Goal: Task Accomplishment & Management: Complete application form

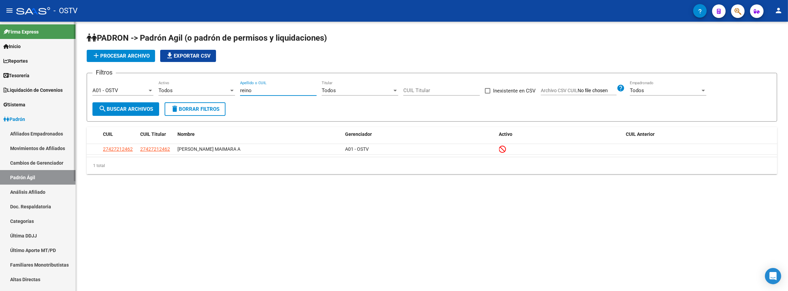
scroll to position [154, 0]
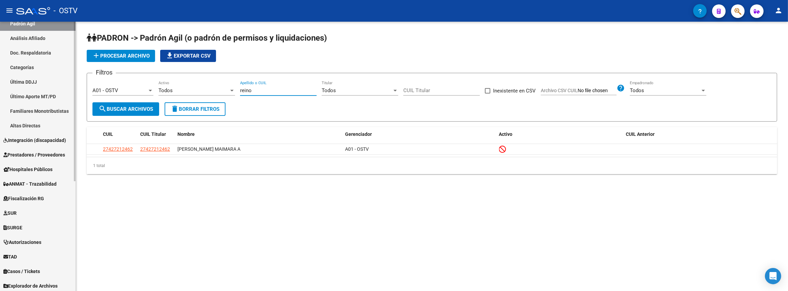
click at [34, 156] on span "Prestadores / Proveedores" at bounding box center [34, 154] width 62 height 7
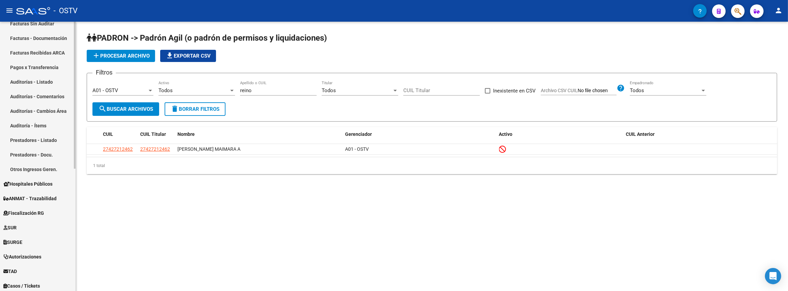
click at [38, 162] on link "Prestadores - Docu." at bounding box center [38, 154] width 76 height 15
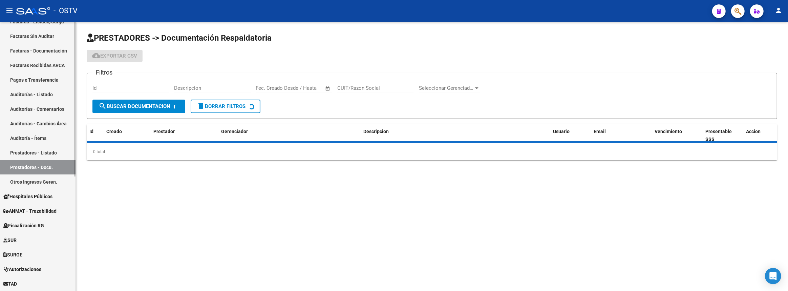
scroll to position [49, 0]
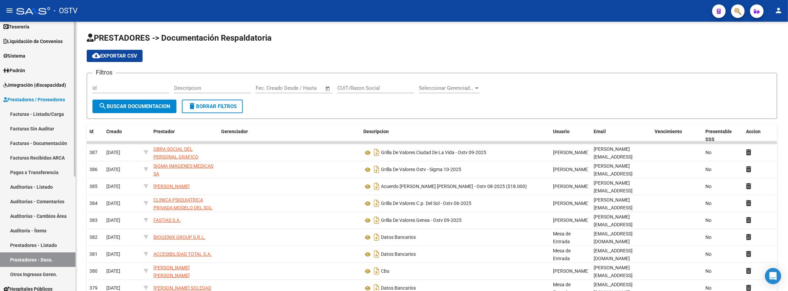
click at [43, 107] on link "Facturas - Listado/Carga" at bounding box center [38, 114] width 76 height 15
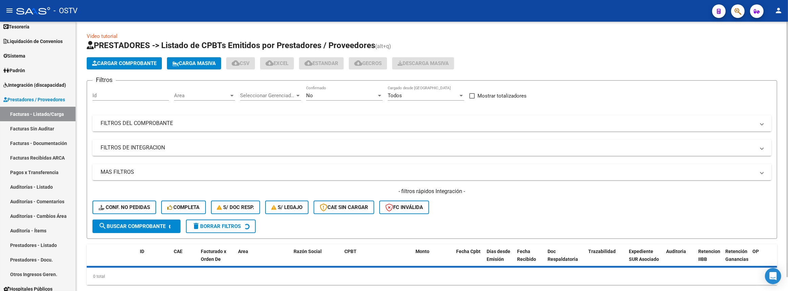
click at [286, 122] on mat-panel-title "FILTROS DEL COMPROBANTE" at bounding box center [428, 123] width 655 height 7
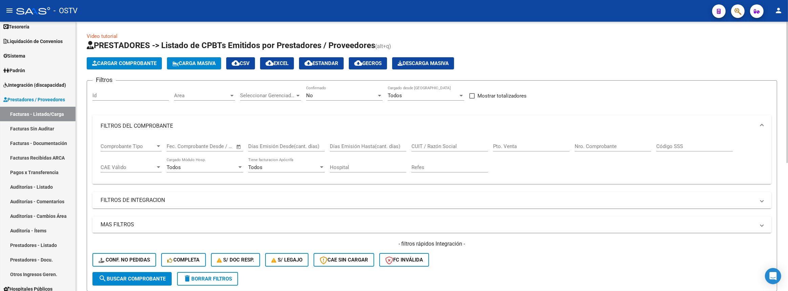
click at [615, 149] on div "Nro. Comprobante" at bounding box center [613, 144] width 77 height 15
click at [464, 149] on div "CUIT / Razón Social" at bounding box center [449, 144] width 77 height 15
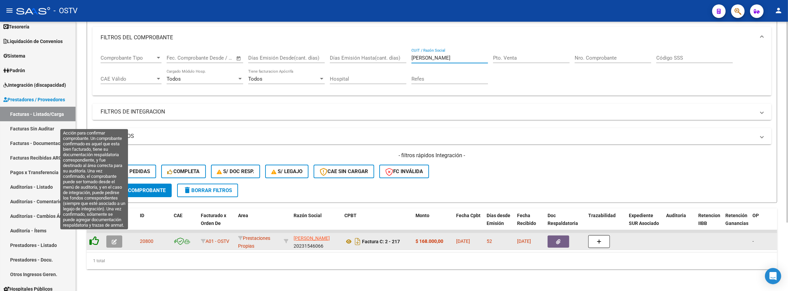
type input "javier"
click at [95, 236] on icon at bounding box center [93, 240] width 9 height 9
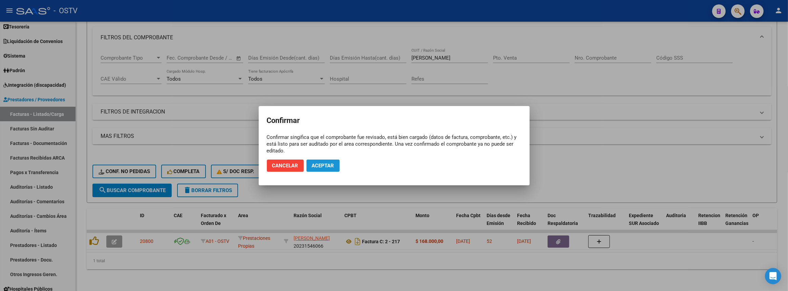
click at [325, 163] on span "Aceptar" at bounding box center [323, 166] width 22 height 6
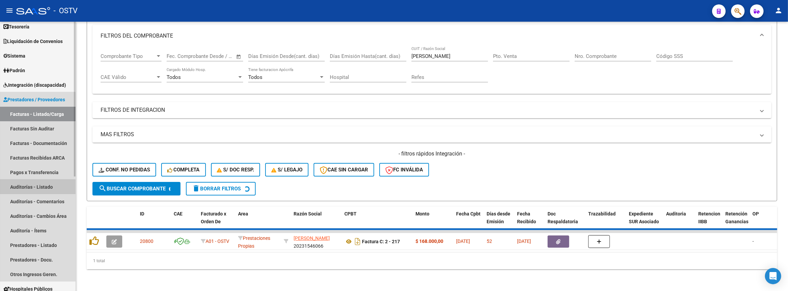
click at [30, 187] on link "Auditorías - Listado" at bounding box center [38, 186] width 76 height 15
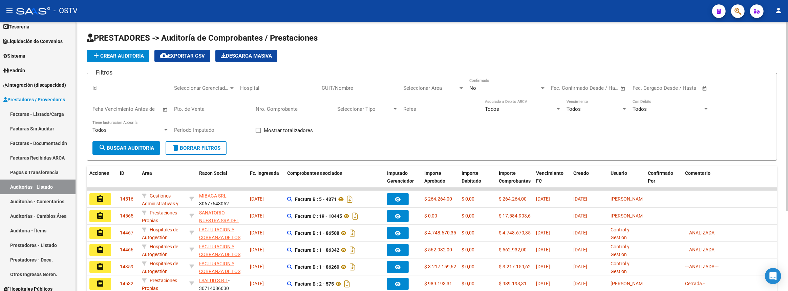
click at [117, 47] on app-list-header "PRESTADORES -> Auditoría de Comprobantes / Prestaciones add Crear Auditoría clo…" at bounding box center [432, 97] width 691 height 128
click at [117, 56] on span "add Crear Auditoría" at bounding box center [118, 56] width 52 height 6
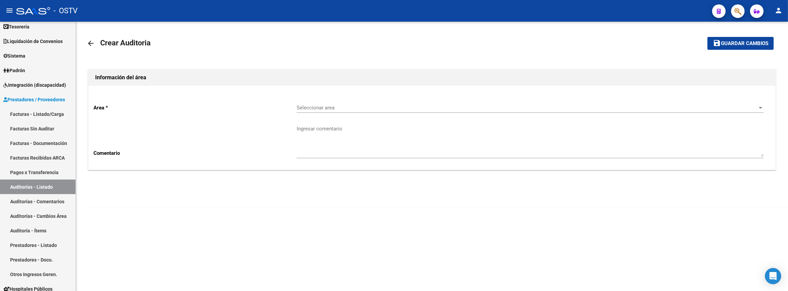
click at [323, 100] on div "Seleccionar area Seleccionar area" at bounding box center [530, 105] width 467 height 15
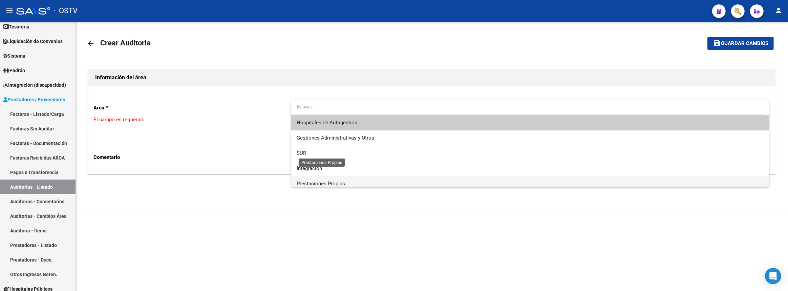
scroll to position [30, 0]
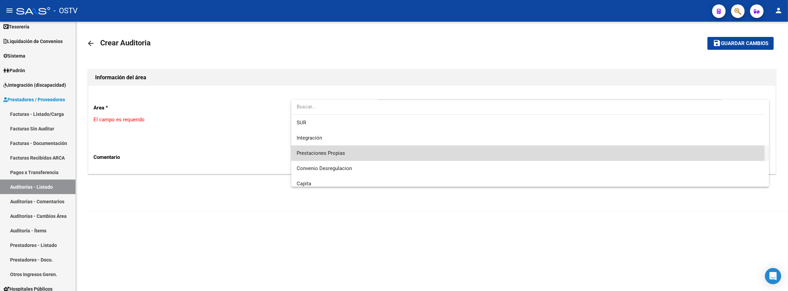
click at [326, 156] on span "Prestaciones Propias" at bounding box center [530, 153] width 467 height 15
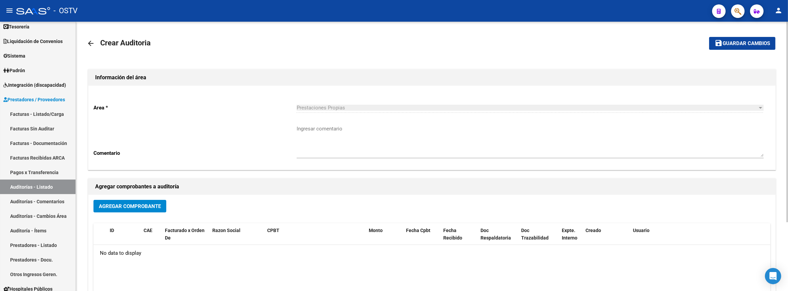
click at [109, 196] on div "Agregar Comprobante ID CAE Facturado x Orden De Razon Social CPBT Monto Fecha C…" at bounding box center [431, 265] width 687 height 141
click at [110, 200] on button "Agregar Comprobante" at bounding box center [129, 206] width 73 height 13
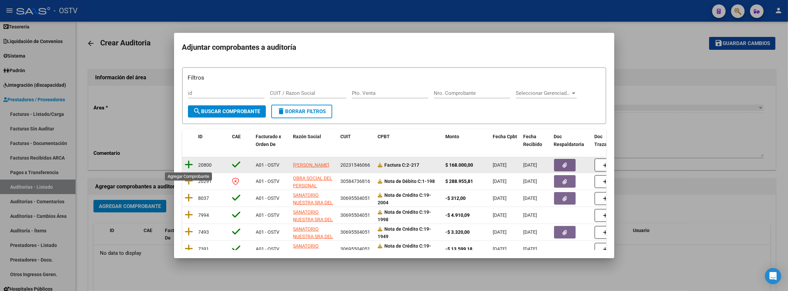
click at [190, 165] on icon at bounding box center [189, 164] width 8 height 9
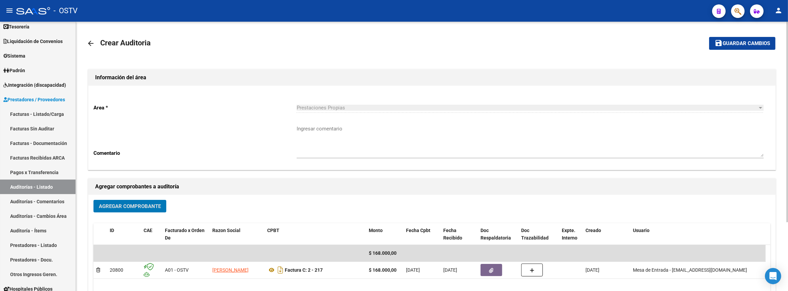
click at [726, 41] on span "Guardar cambios" at bounding box center [746, 44] width 47 height 6
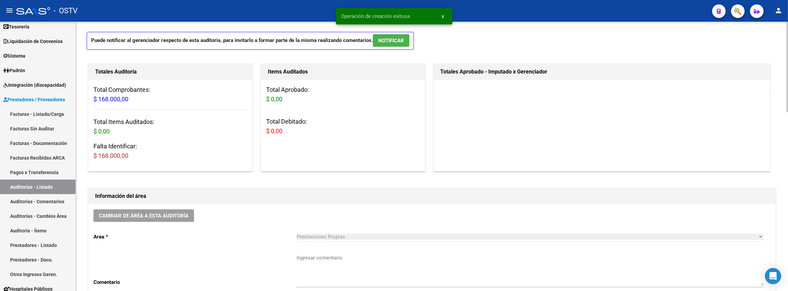
scroll to position [61, 0]
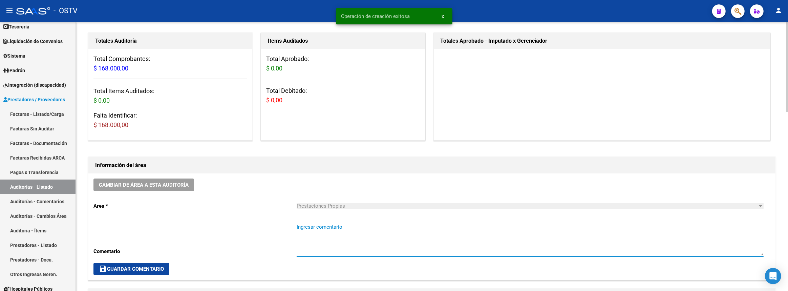
click at [366, 242] on textarea "Ingresar comentario" at bounding box center [530, 239] width 467 height 32
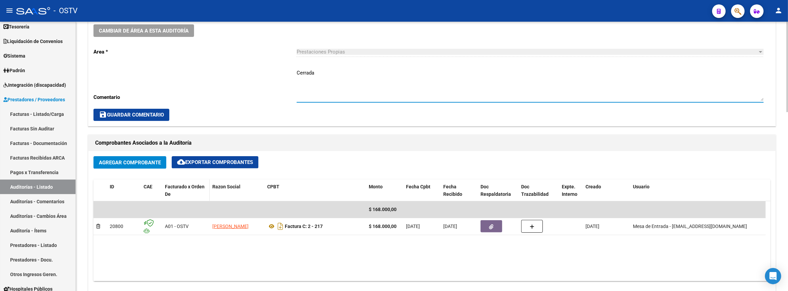
scroll to position [308, 0]
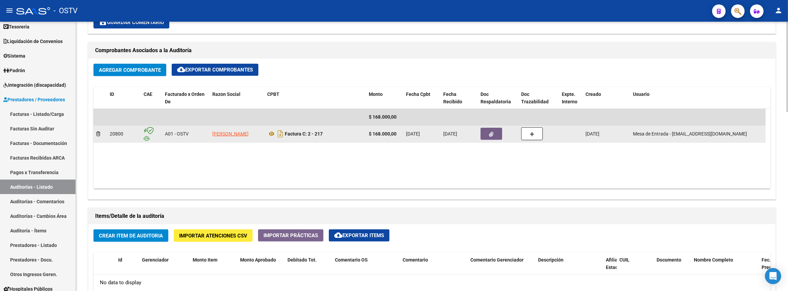
type textarea "Cerrada"
click at [491, 132] on icon "button" at bounding box center [491, 134] width 4 height 5
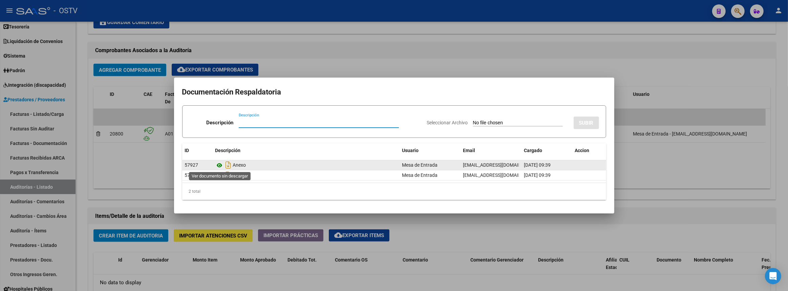
click at [218, 163] on icon at bounding box center [219, 165] width 9 height 8
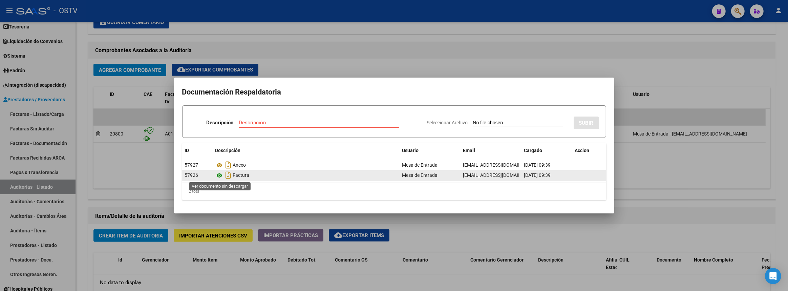
click at [220, 172] on icon at bounding box center [219, 175] width 9 height 8
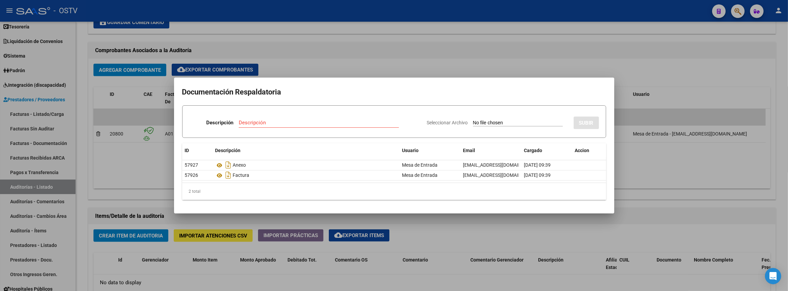
click at [292, 59] on div at bounding box center [394, 145] width 788 height 291
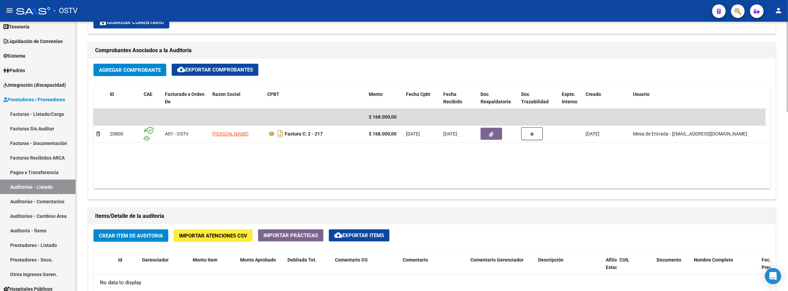
scroll to position [431, 0]
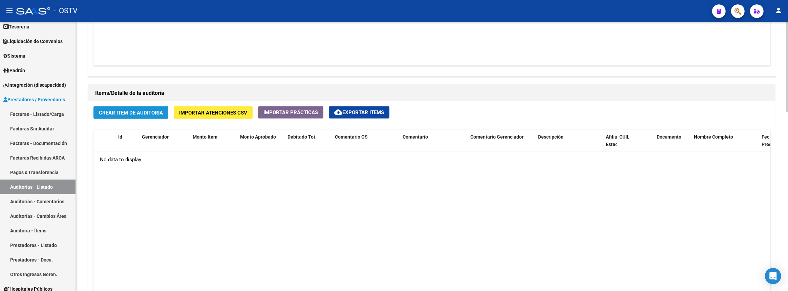
click at [142, 111] on span "Crear Item de Auditoria" at bounding box center [131, 113] width 64 height 6
click at [162, 113] on span "Crear Item de Auditoria" at bounding box center [131, 113] width 64 height 6
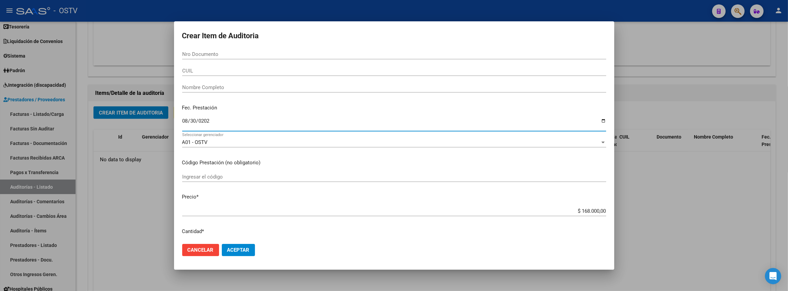
type input "2025-08-30"
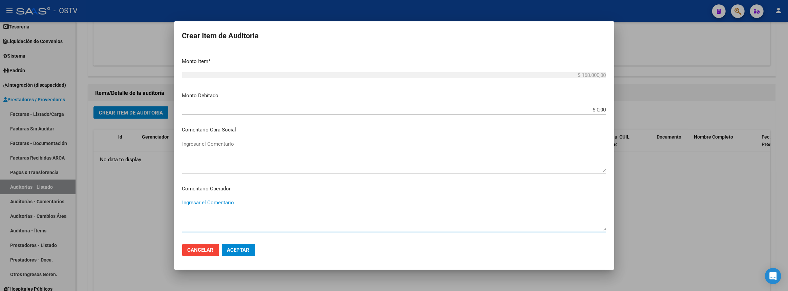
scroll to position [380, 0]
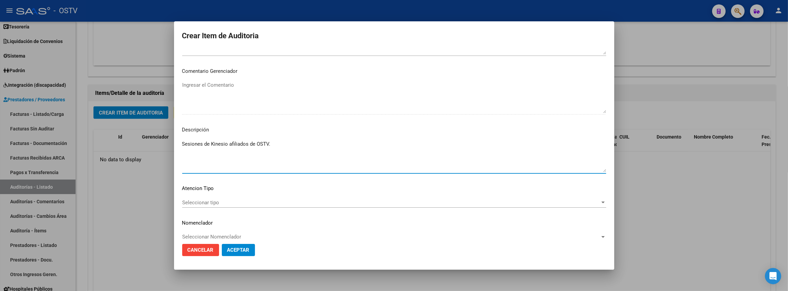
type textarea "Sesiones de Kinesio afiliados de OSTV."
click at [242, 254] on button "Aceptar" at bounding box center [238, 250] width 33 height 12
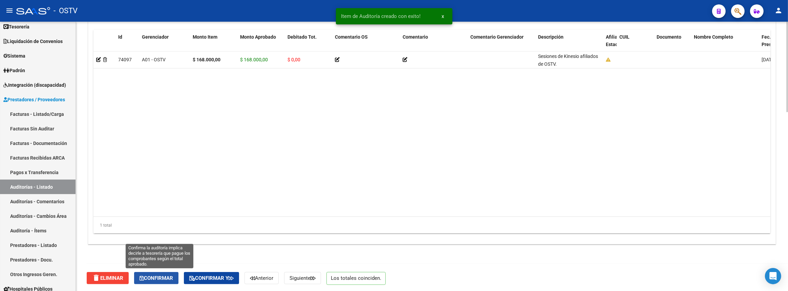
click at [172, 275] on span "Confirmar" at bounding box center [157, 278] width 34 height 6
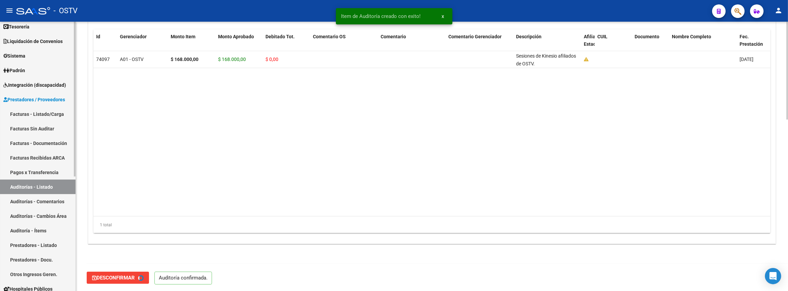
type input "202510"
click at [57, 187] on link "Auditorías - Listado" at bounding box center [38, 186] width 76 height 15
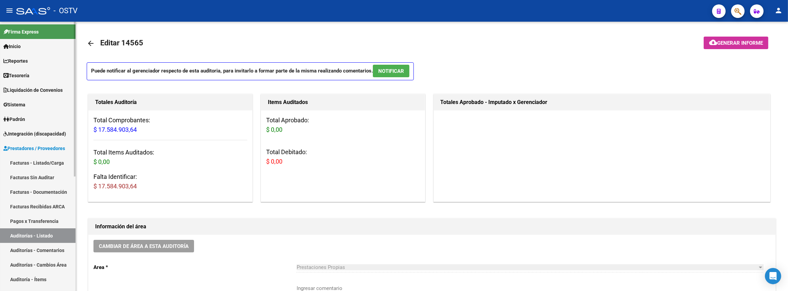
click at [27, 161] on link "Facturas - Listado/Carga" at bounding box center [38, 162] width 76 height 15
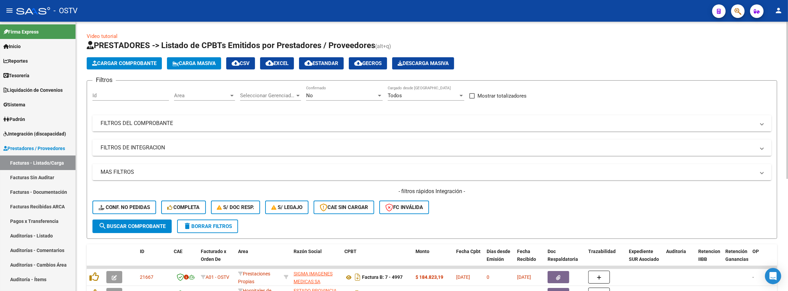
click at [158, 122] on mat-panel-title "FILTROS DEL COMPROBANTE" at bounding box center [428, 123] width 655 height 7
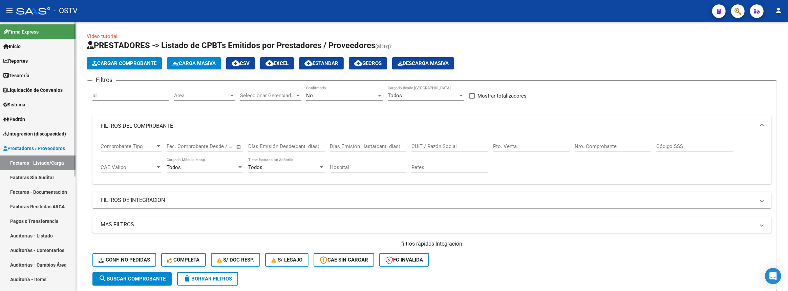
click at [25, 119] on span "Padrón" at bounding box center [14, 118] width 22 height 7
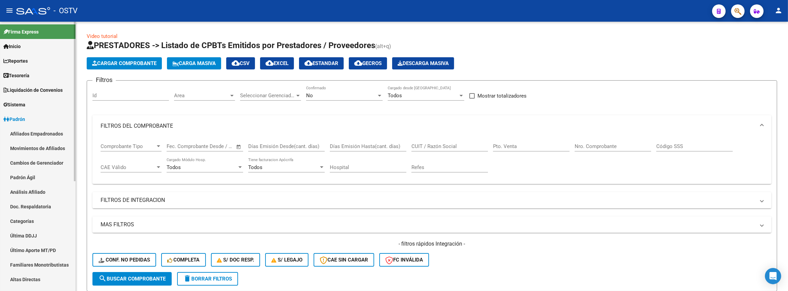
click at [29, 175] on link "Padrón Ágil" at bounding box center [38, 177] width 76 height 15
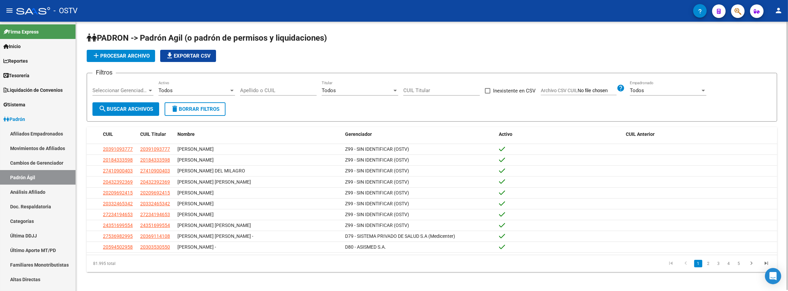
click at [288, 91] on input "Apellido o CUIL" at bounding box center [278, 90] width 77 height 6
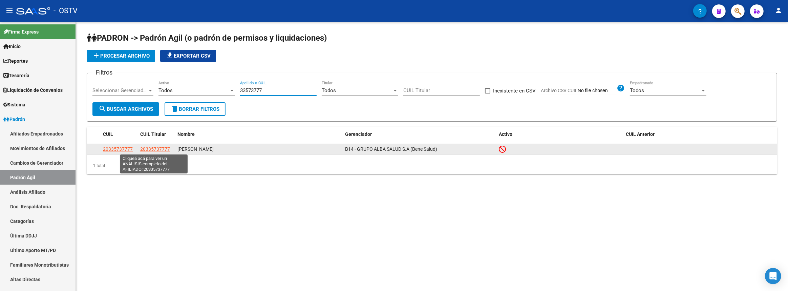
type input "33573777"
click at [159, 148] on span "20335737777" at bounding box center [155, 148] width 30 height 5
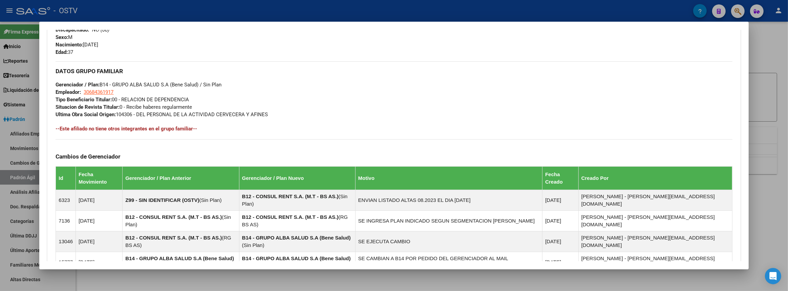
scroll to position [387, 0]
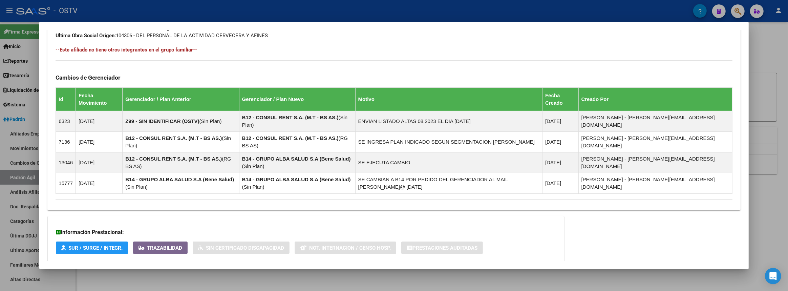
click at [152, 273] on span "Aportes y Contribuciones del Afiliado: 20335737777" at bounding box center [129, 276] width 127 height 6
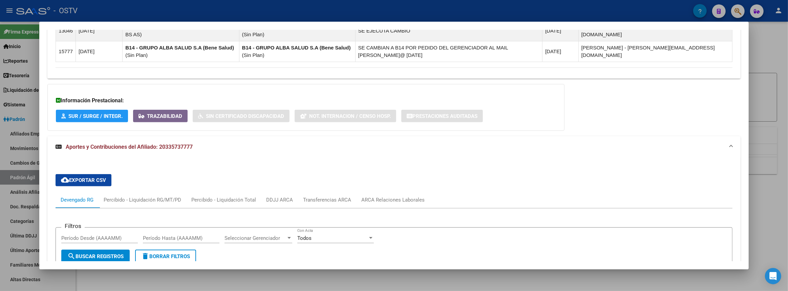
scroll to position [642, 0]
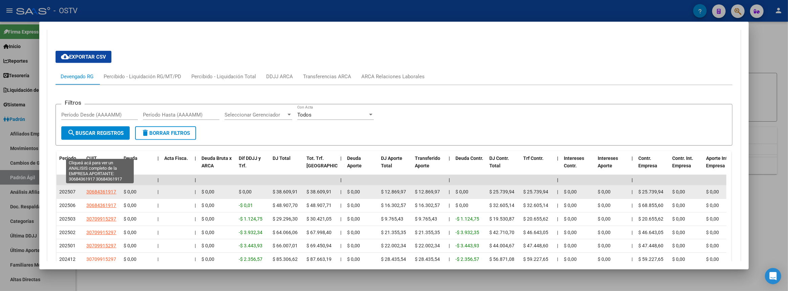
click at [105, 189] on span "30684361917" at bounding box center [101, 191] width 30 height 5
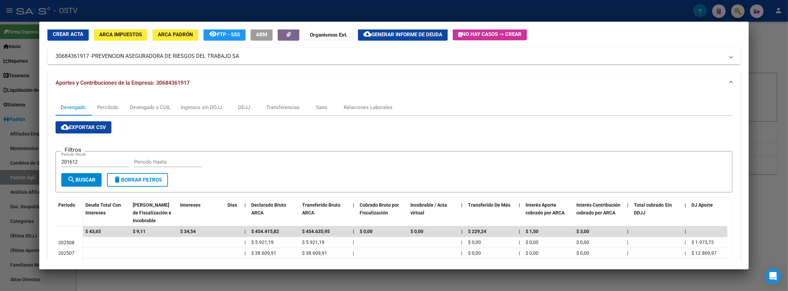
scroll to position [0, 0]
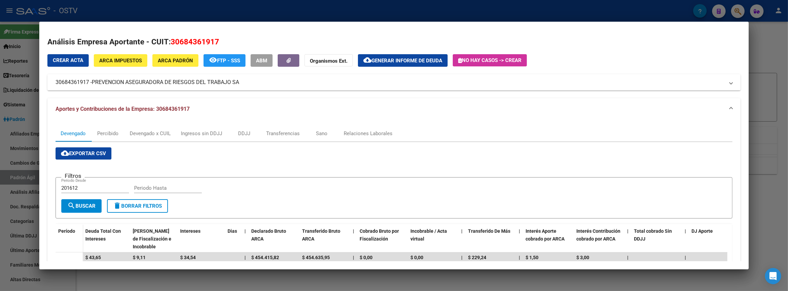
click at [788, 161] on div at bounding box center [394, 145] width 788 height 291
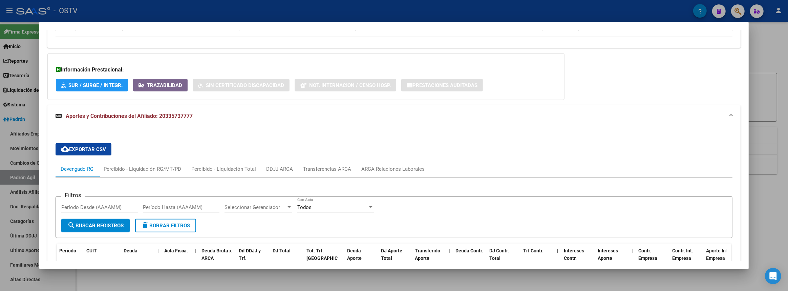
scroll to position [703, 0]
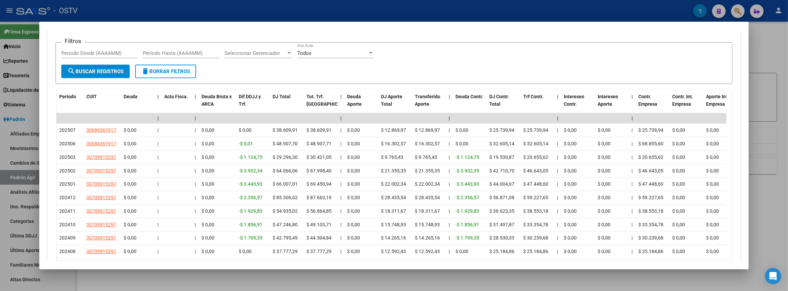
click at [716, 266] on icon "go to next page" at bounding box center [720, 270] width 9 height 8
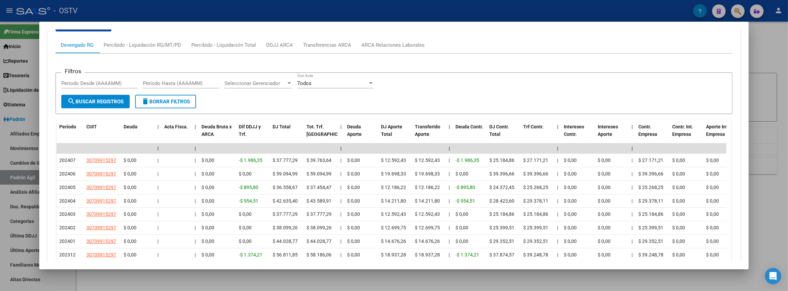
scroll to position [704, 0]
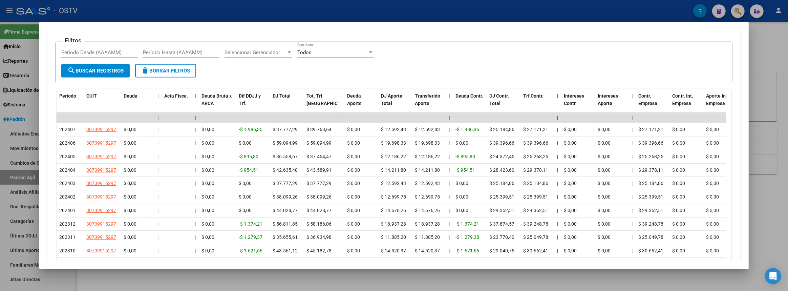
click at [718, 265] on icon "go to next page" at bounding box center [720, 269] width 9 height 8
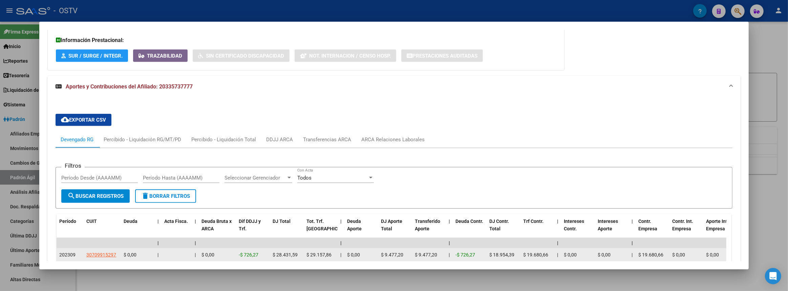
scroll to position [517, 0]
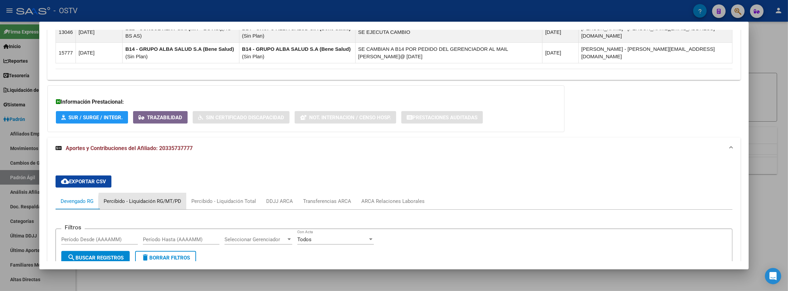
click at [172, 197] on div "Percibido - Liquidación RG/MT/PD" at bounding box center [143, 200] width 78 height 7
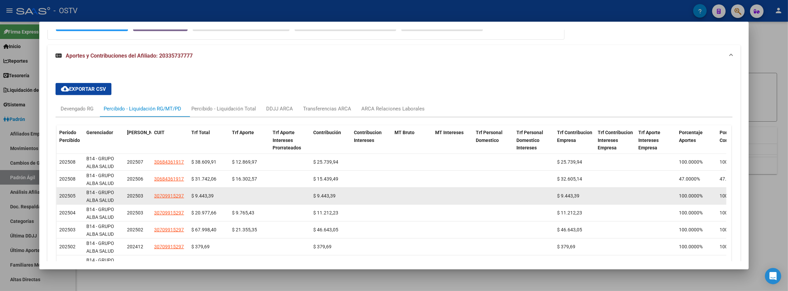
scroll to position [486, 0]
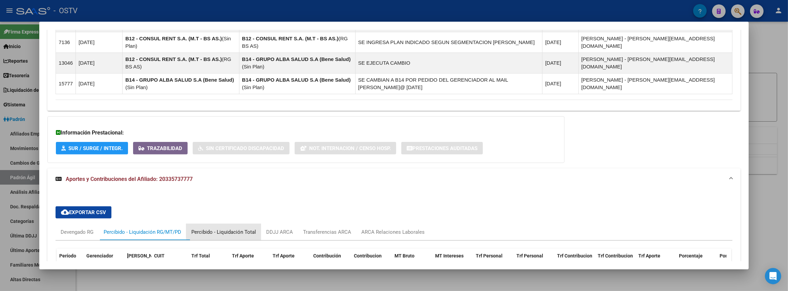
click at [235, 228] on div "Percibido - Liquidación Total" at bounding box center [223, 231] width 65 height 7
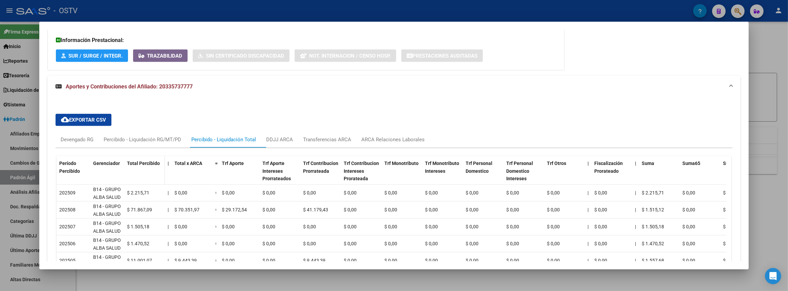
scroll to position [548, 0]
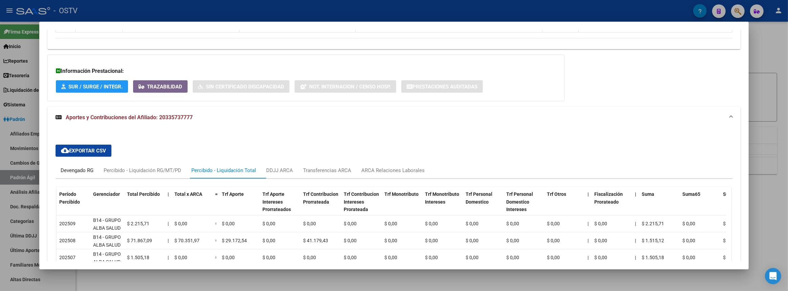
click at [58, 162] on div "Devengado RG" at bounding box center [77, 170] width 43 height 16
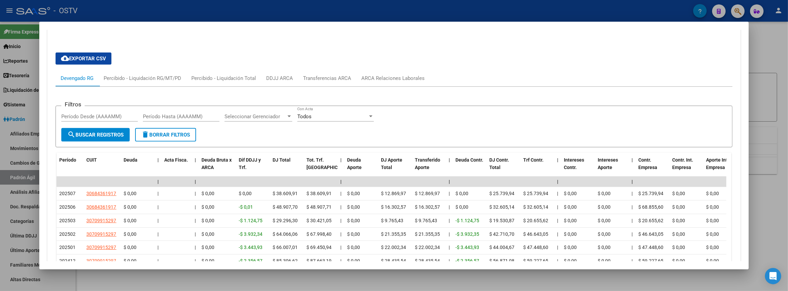
scroll to position [671, 0]
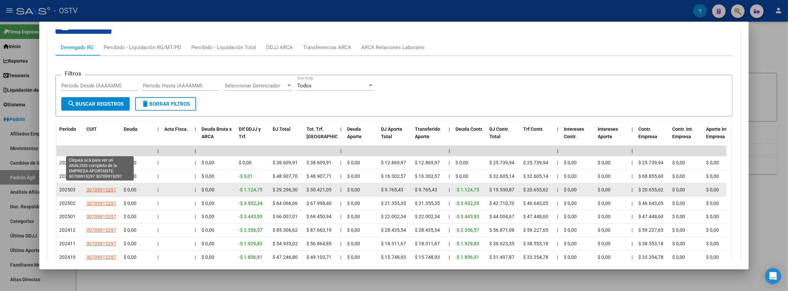
click at [92, 187] on span "30709915297" at bounding box center [101, 189] width 30 height 5
type textarea "30709915297"
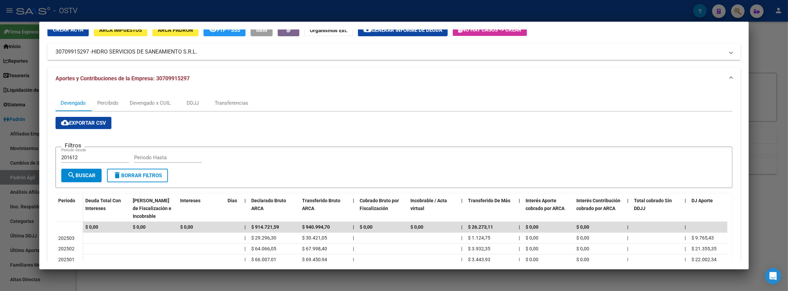
scroll to position [0, 0]
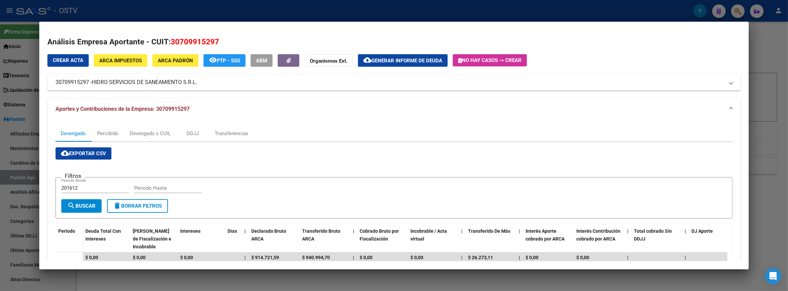
drag, startPoint x: 171, startPoint y: 42, endPoint x: 221, endPoint y: 41, distance: 50.1
click at [221, 41] on h2 "Análisis Empresa Aportante - CUIT: 30709915297" at bounding box center [393, 42] width 693 height 12
copy span "30709915297"
click at [788, 112] on div at bounding box center [394, 145] width 788 height 291
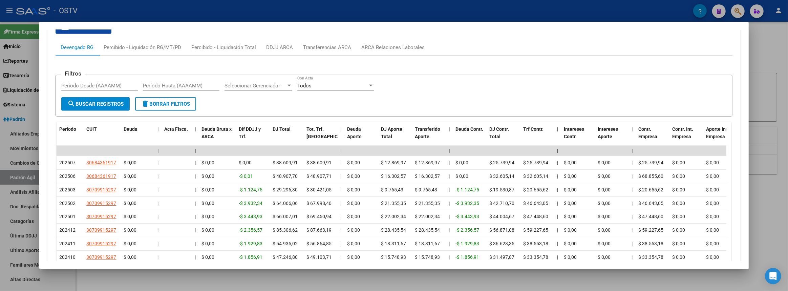
click at [15, 145] on div at bounding box center [394, 145] width 788 height 291
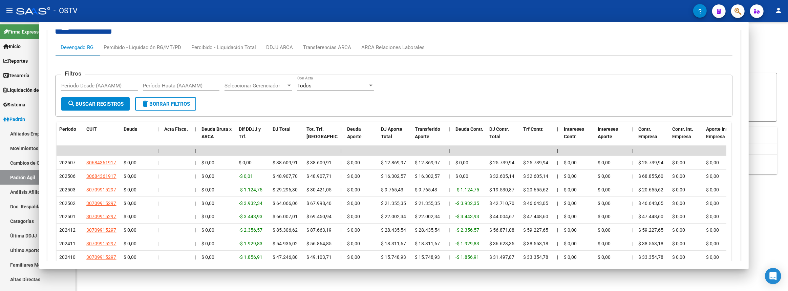
click at [16, 135] on link "Afiliados Empadronados" at bounding box center [38, 133] width 76 height 15
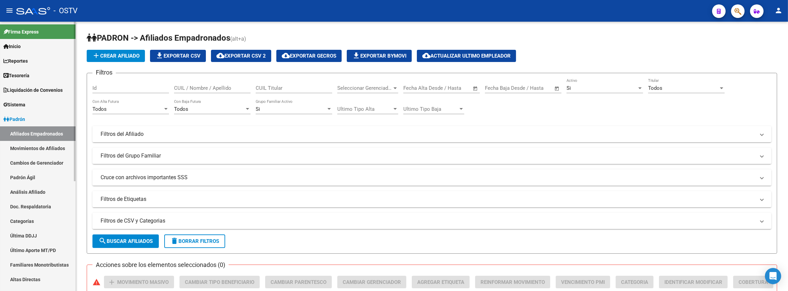
click at [22, 122] on span "Padrón" at bounding box center [14, 118] width 22 height 7
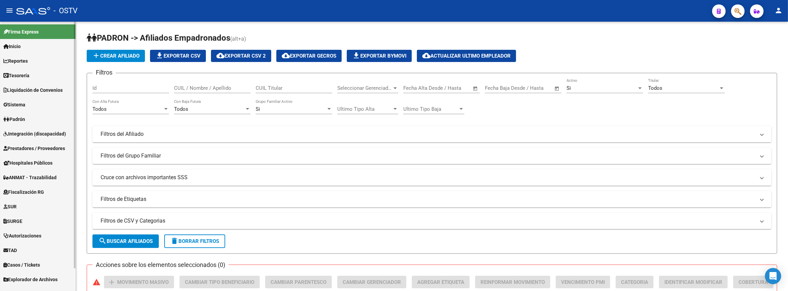
click at [27, 150] on span "Prestadores / Proveedores" at bounding box center [34, 148] width 62 height 7
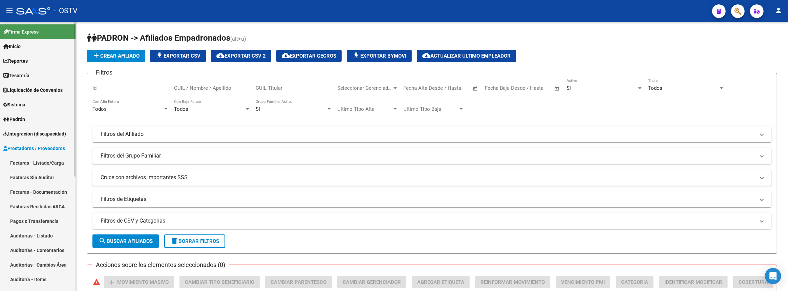
click at [25, 232] on link "Auditorías - Listado" at bounding box center [38, 235] width 76 height 15
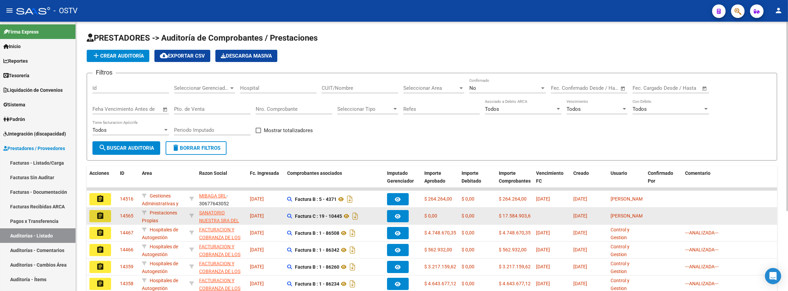
click at [98, 214] on mat-icon "assignment" at bounding box center [100, 216] width 8 height 8
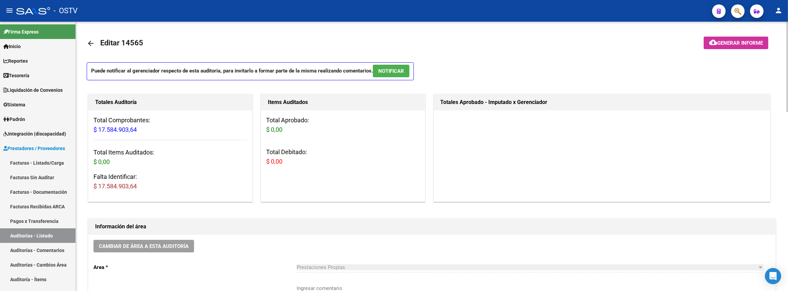
scroll to position [154, 0]
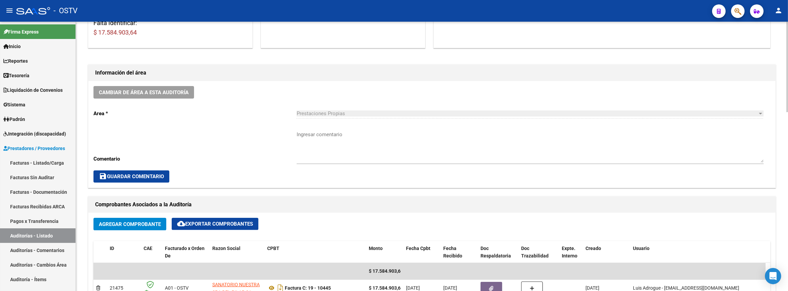
click at [360, 149] on textarea "Ingresar comentario" at bounding box center [530, 147] width 467 height 32
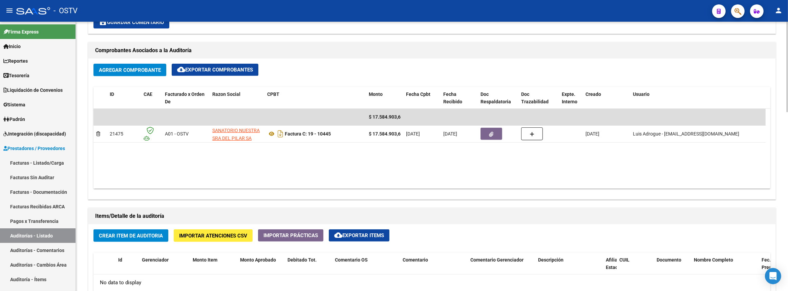
scroll to position [369, 0]
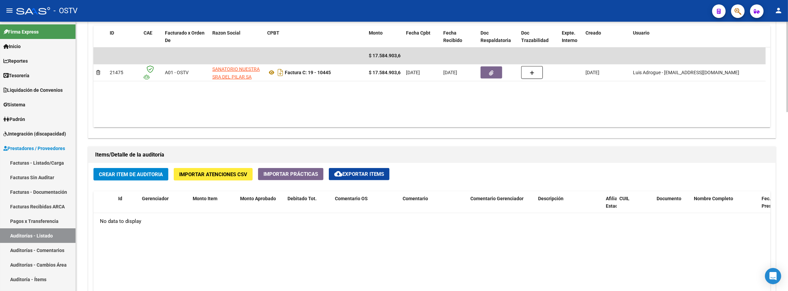
type textarea "Cerrada"
click at [163, 172] on span "Crear Item de Auditoria" at bounding box center [131, 174] width 64 height 6
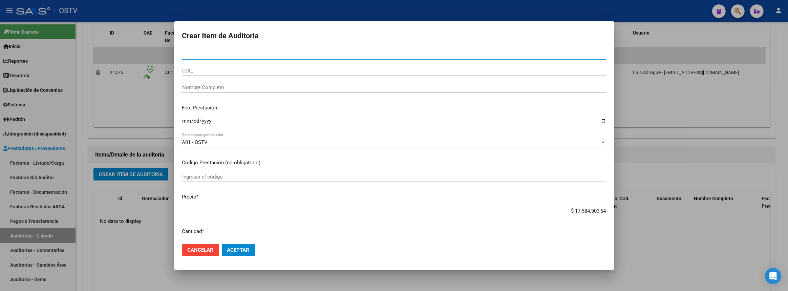
click at [216, 51] on input "Nro Documento" at bounding box center [394, 54] width 424 height 6
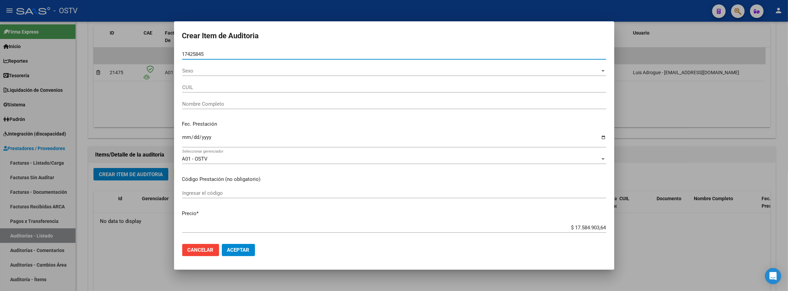
type input "17425845"
type input "20174258458"
type input "ARRIOLA LUIS AQUILES"
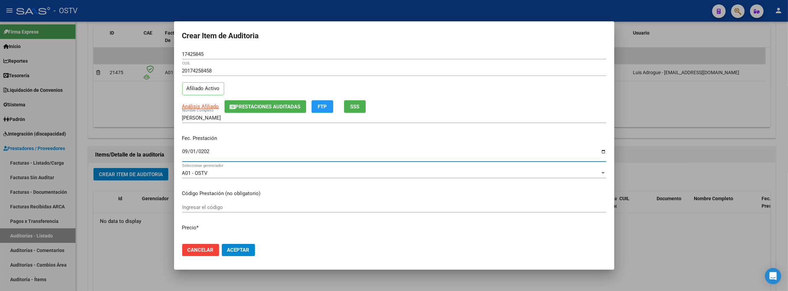
type input "2025-09-01"
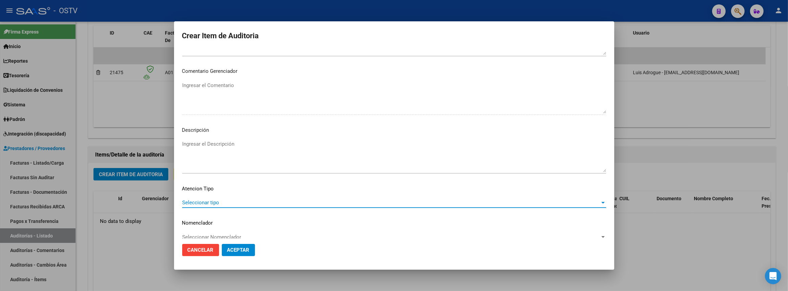
scroll to position [420, 0]
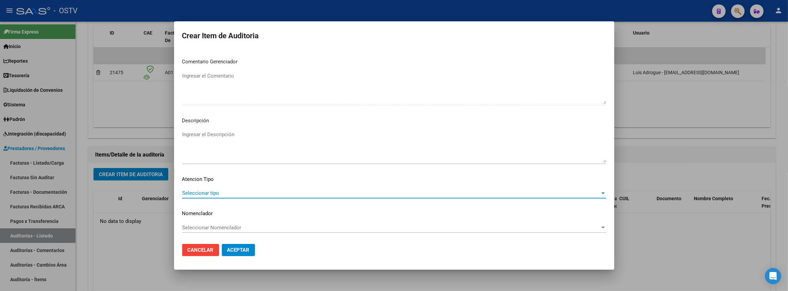
click at [211, 140] on textarea "Ingresar el Descripción" at bounding box center [394, 147] width 424 height 32
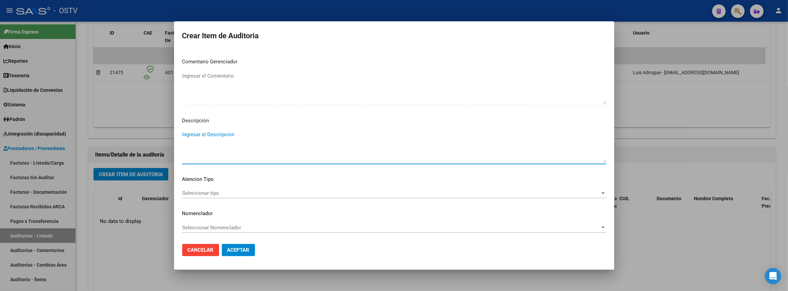
paste textarea "SANATORIO NUESTRA SEÑORA DEL PILAR S.A. Factura C Num. 0019-00010445. Fecha: 03…"
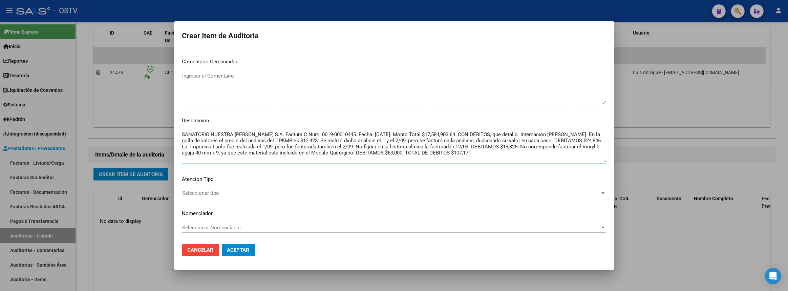
drag, startPoint x: 545, startPoint y: 151, endPoint x: 572, endPoint y: 151, distance: 27.1
click at [572, 151] on textarea "SANATORIO NUESTRA SEÑORA DEL PILAR S.A. Factura C Num. 0019-00010445. Fecha: 03…" at bounding box center [394, 147] width 424 height 32
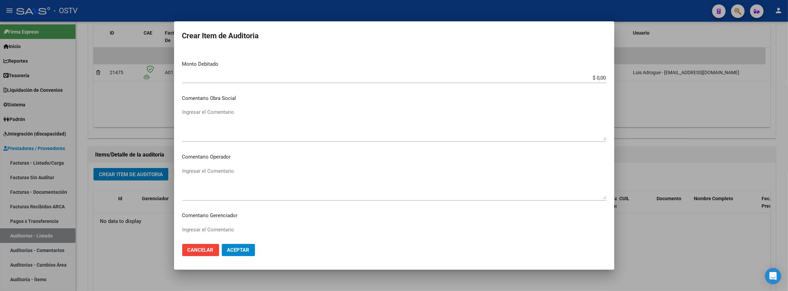
type textarea "SANATORIO NUESTRA SEÑORA DEL PILAR S.A. Factura C Num. 0019-00010445. Fecha: 03…"
drag, startPoint x: 591, startPoint y: 78, endPoint x: 619, endPoint y: 78, distance: 28.4
click at [619, 78] on div "Crear Item de Auditoria 17425845 Nro Documento 20174258458 CUIL Afiliado Activo…" at bounding box center [394, 145] width 788 height 291
paste input "107,171"
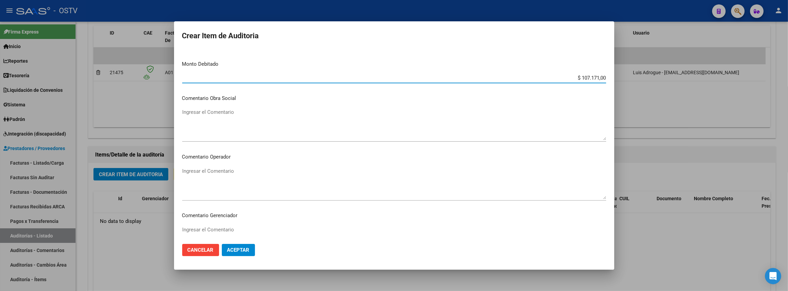
type input "$ 107.171,00"
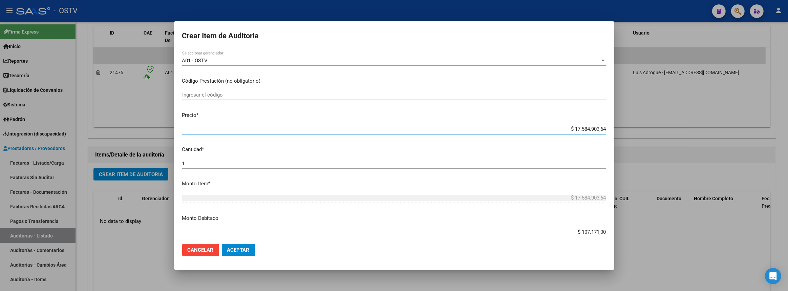
drag, startPoint x: 575, startPoint y: 128, endPoint x: 696, endPoint y: 139, distance: 121.7
click at [693, 140] on div "Crear Item de Auditoria 17425845 Nro Documento 20174258458 CUIL Afiliado Activo…" at bounding box center [394, 145] width 788 height 291
type input "$ 1,73"
type input "$ 17,31"
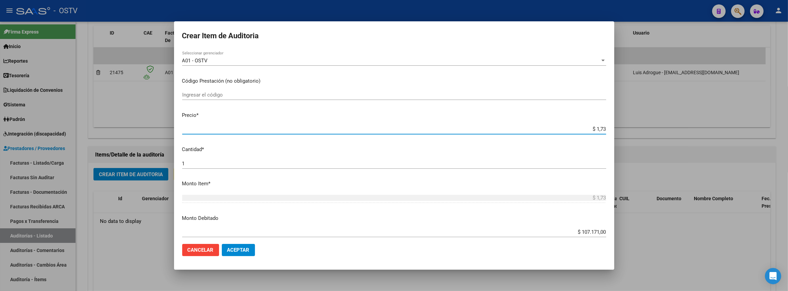
type input "$ 17,31"
type input "$ 173,15"
type input "$ 1.731,55"
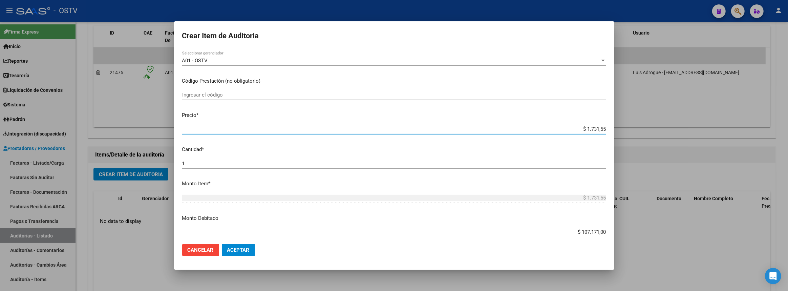
type input "$ 17.315,52"
type input "$ 173.155,25"
type input "$ 1.731.552,56"
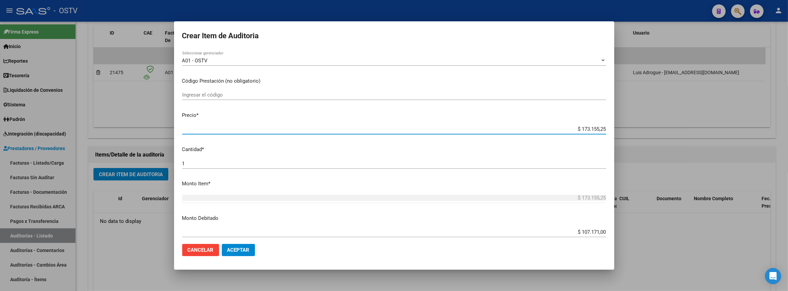
type input "$ 1.731.552,56"
type input "$ 17.315.525,64"
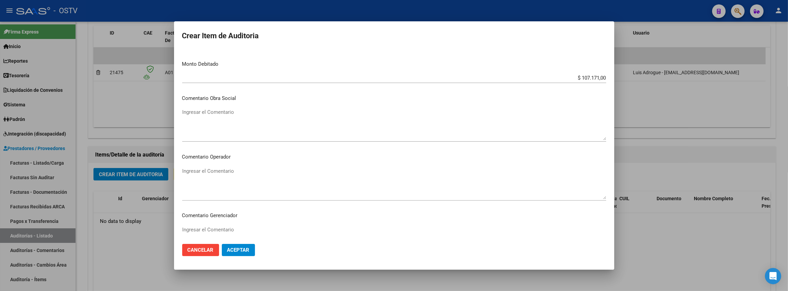
scroll to position [236, 0]
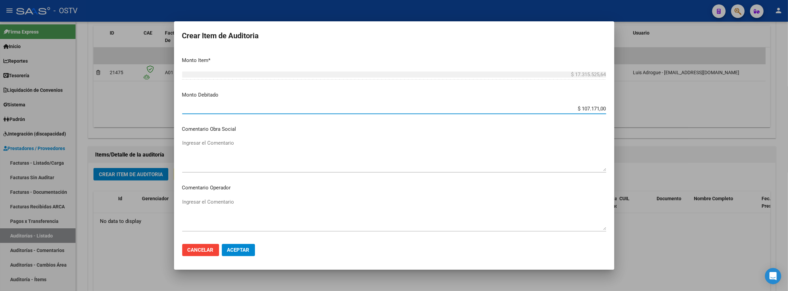
drag, startPoint x: 576, startPoint y: 107, endPoint x: 611, endPoint y: 107, distance: 35.2
click at [611, 107] on mat-dialog-content "17425845 Nro Documento 20174258458 CUIL Afiliado Activo Análisis Afiliado Prest…" at bounding box center [394, 143] width 440 height 189
type input "$ 2.854.185,00"
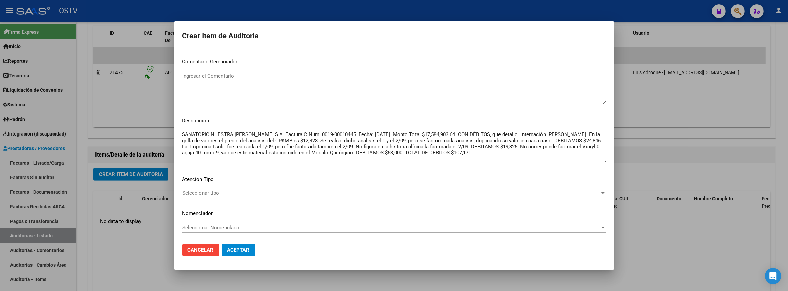
click at [566, 153] on textarea "SANATORIO NUESTRA SEÑORA DEL PILAR S.A. Factura C Num. 0019-00010445. Fecha: 03…" at bounding box center [394, 147] width 424 height 32
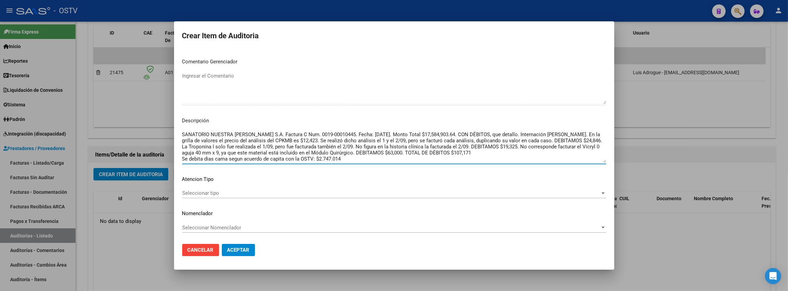
type textarea "SANATORIO NUESTRA SEÑORA DEL PILAR S.A. Factura C Num. 0019-00010445. Fecha: 03…"
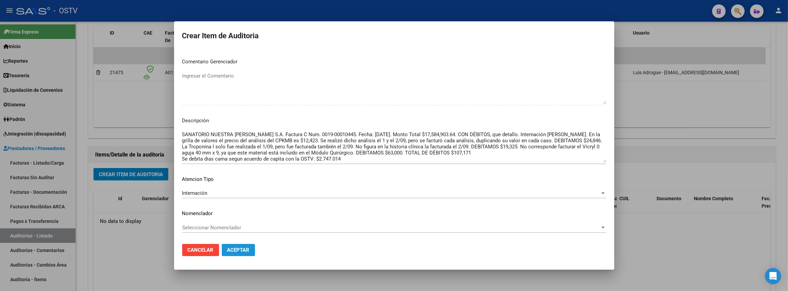
click at [243, 253] on button "Aceptar" at bounding box center [238, 250] width 33 height 12
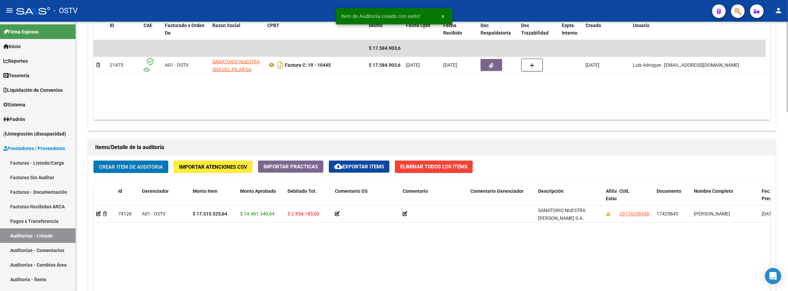
scroll to position [346, 0]
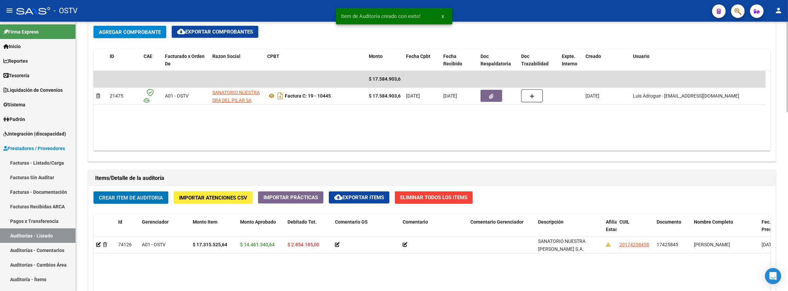
click at [154, 195] on span "Crear Item de Auditoria" at bounding box center [131, 198] width 64 height 6
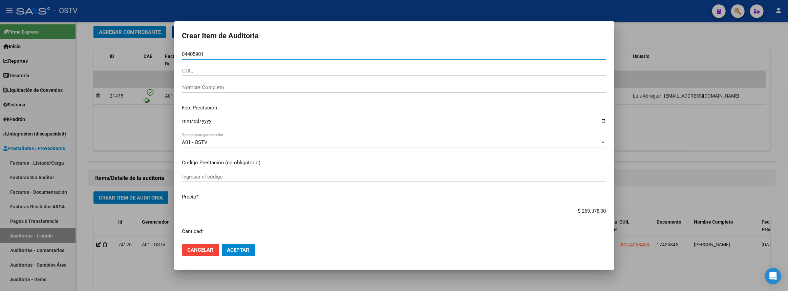
type input "04405901"
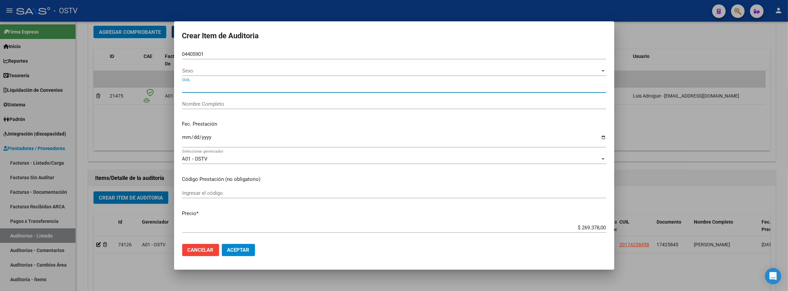
type input "20044059011"
type input "GIORDANO JOSE MARIA"
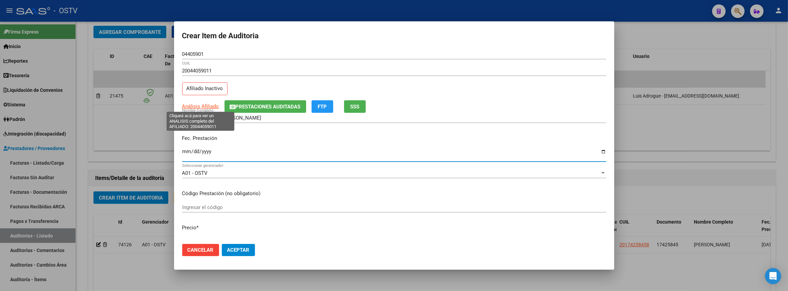
click at [191, 108] on span "Análisis Afiliado" at bounding box center [200, 106] width 37 height 6
type textarea "20044059011"
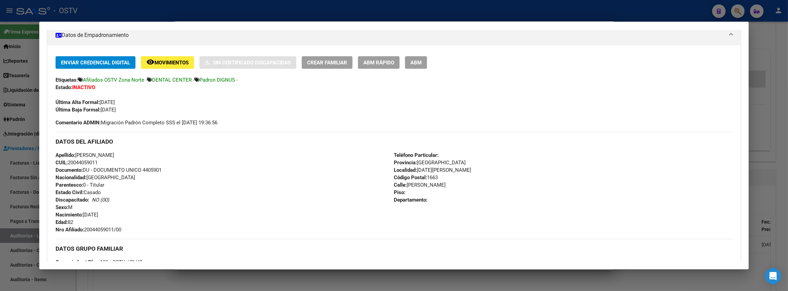
scroll to position [154, 0]
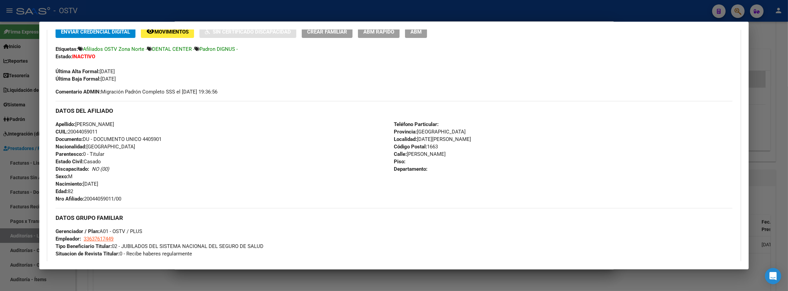
click at [788, 147] on div at bounding box center [394, 145] width 788 height 291
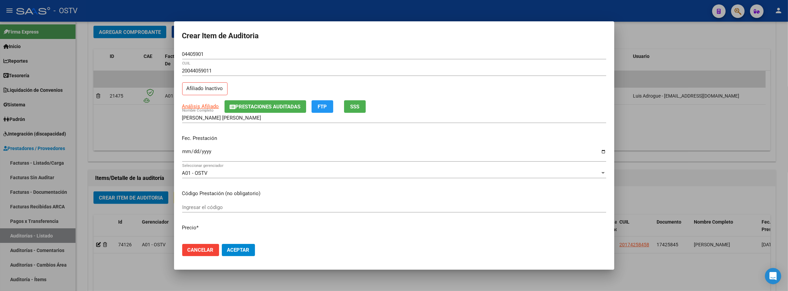
click at [189, 153] on input "Ingresar la fecha" at bounding box center [394, 154] width 424 height 11
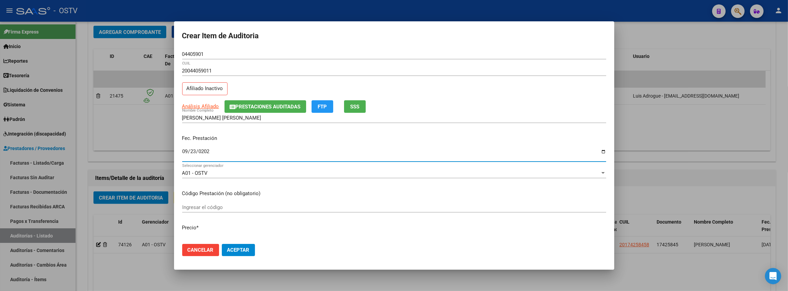
type input "2025-09-23"
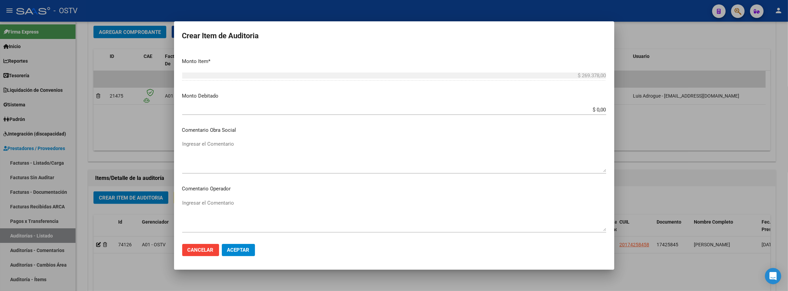
scroll to position [411, 0]
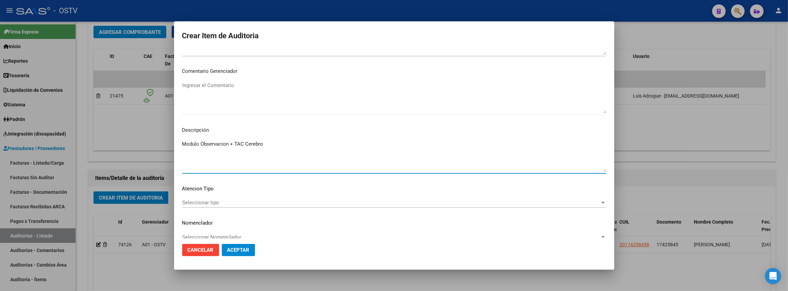
type textarea "Modulo Observacion + TAC Cerebro"
click at [218, 203] on span "Seleccionar tipo" at bounding box center [391, 202] width 418 height 6
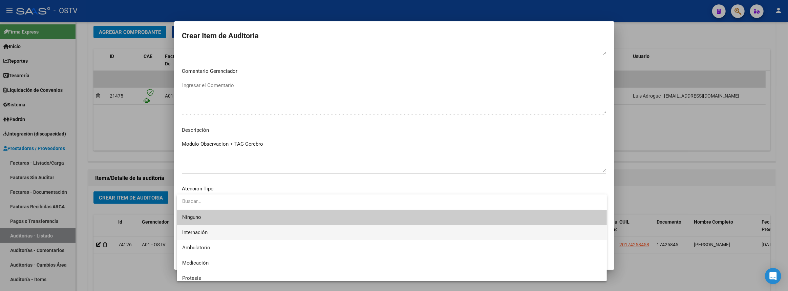
click at [215, 235] on span "Internación" at bounding box center [391, 232] width 419 height 15
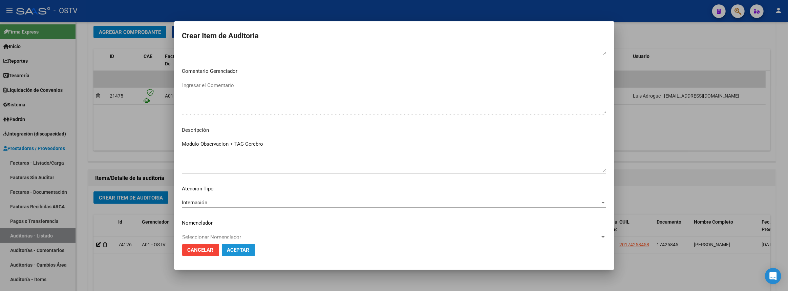
click at [237, 253] on button "Aceptar" at bounding box center [238, 250] width 33 height 12
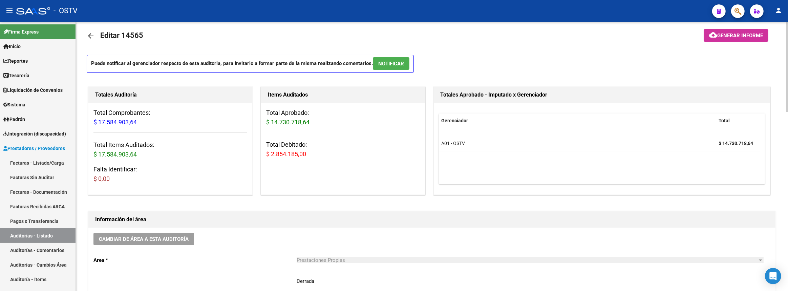
scroll to position [0, 0]
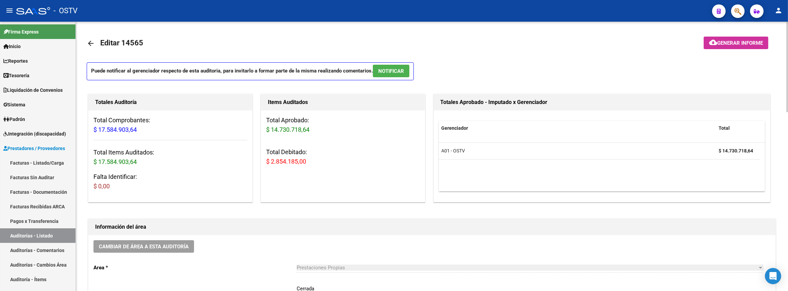
click at [88, 43] on mat-icon "arrow_back" at bounding box center [91, 43] width 8 height 8
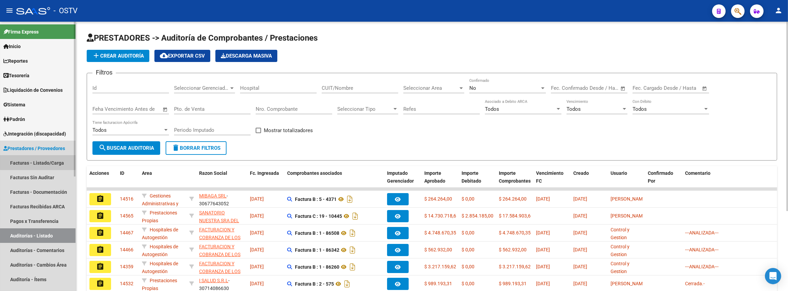
click at [40, 162] on link "Facturas - Listado/Carga" at bounding box center [38, 162] width 76 height 15
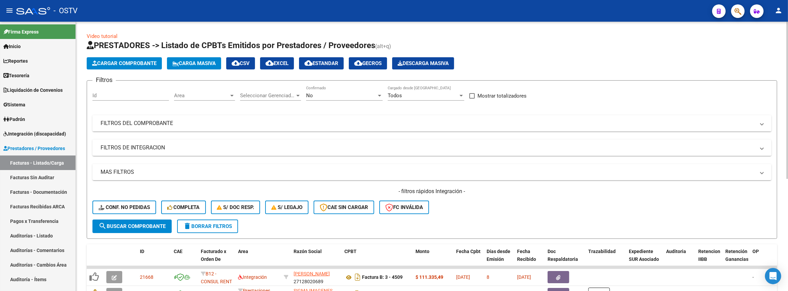
click at [189, 98] on div "Area Area" at bounding box center [204, 93] width 61 height 15
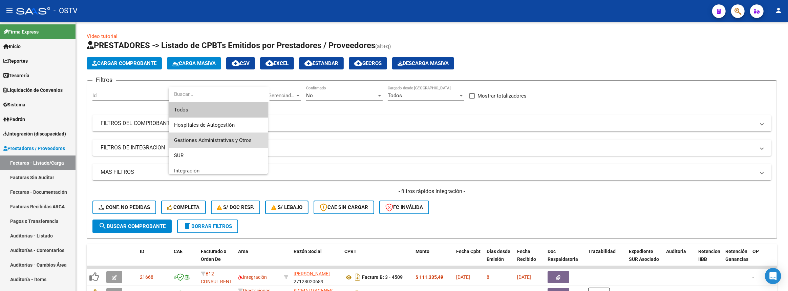
click at [234, 145] on span "Gestiones Administrativas y Otros" at bounding box center [218, 140] width 88 height 15
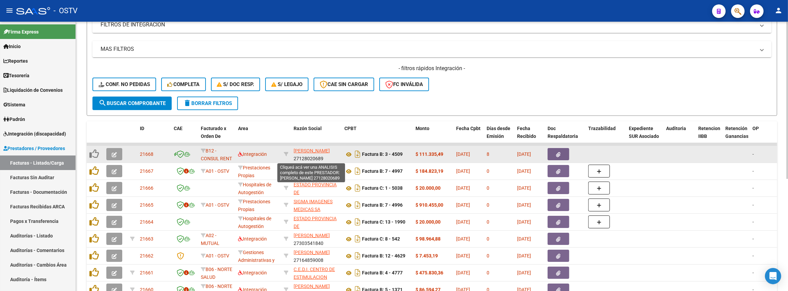
scroll to position [30, 0]
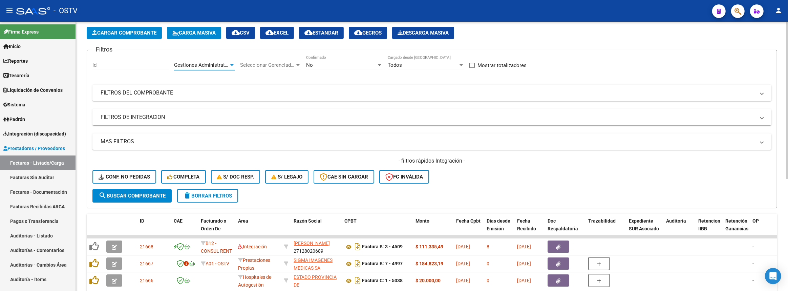
click at [262, 65] on span "Seleccionar Gerenciador" at bounding box center [267, 65] width 55 height 6
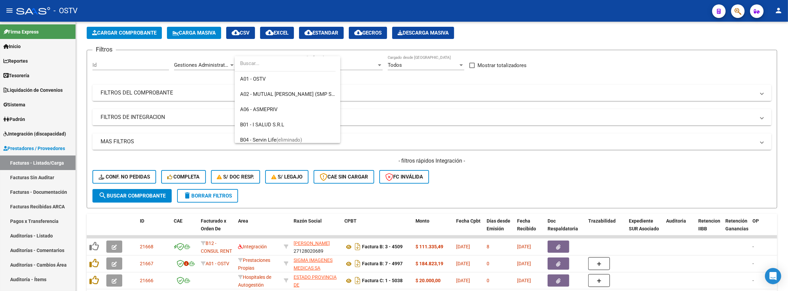
click at [409, 76] on div at bounding box center [394, 145] width 788 height 291
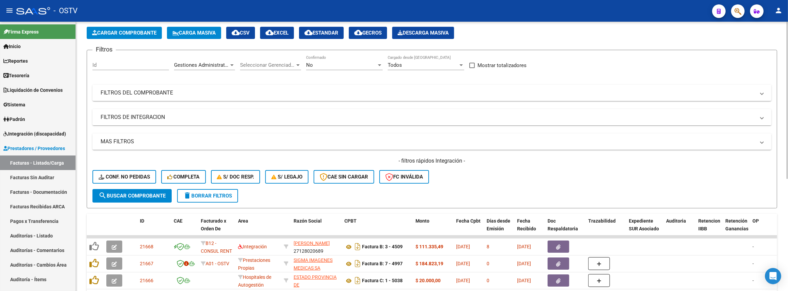
click at [232, 64] on div at bounding box center [231, 65] width 3 height 2
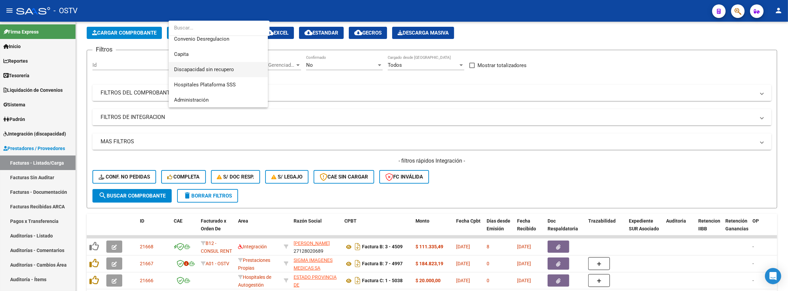
scroll to position [0, 0]
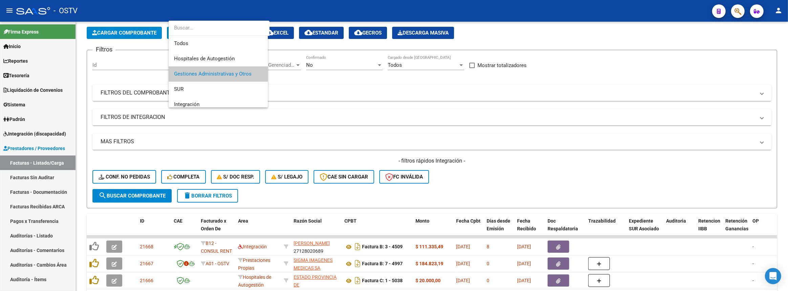
click at [296, 77] on div at bounding box center [394, 145] width 788 height 291
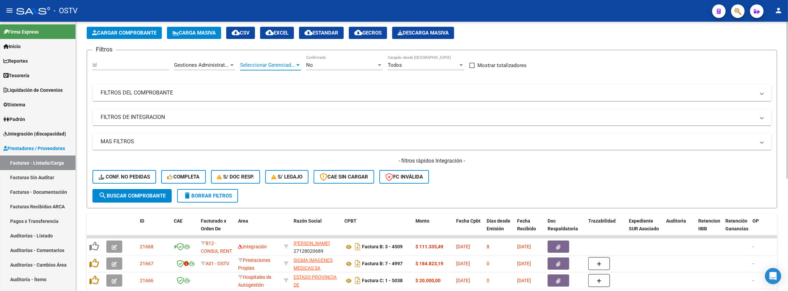
click at [258, 62] on span "Seleccionar Gerenciador" at bounding box center [267, 65] width 55 height 6
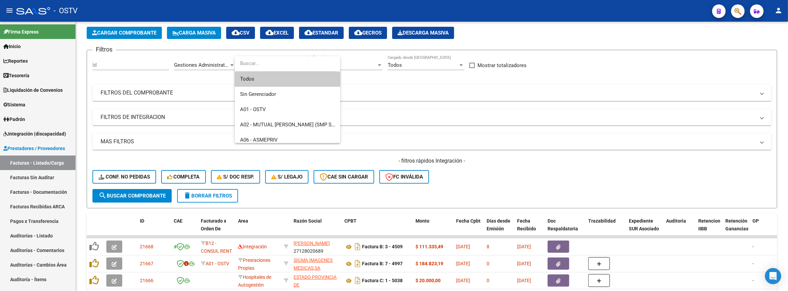
scroll to position [92, 0]
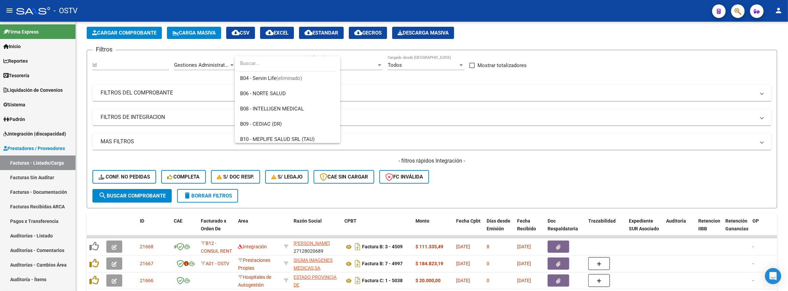
click at [380, 78] on div at bounding box center [394, 145] width 788 height 291
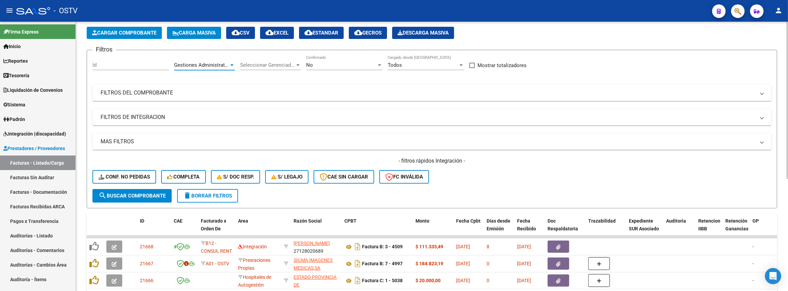
click at [218, 62] on span "Gestiones Administrativas y Otros" at bounding box center [213, 65] width 78 height 6
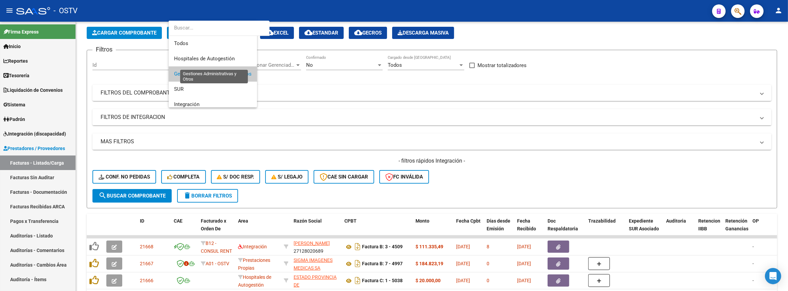
scroll to position [10, 0]
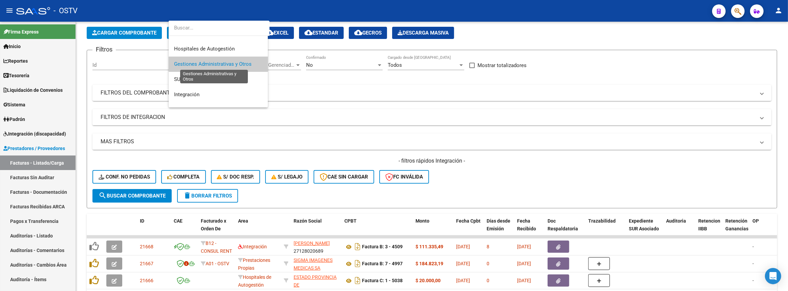
click at [232, 64] on span "Gestiones Administrativas y Otros" at bounding box center [213, 64] width 78 height 6
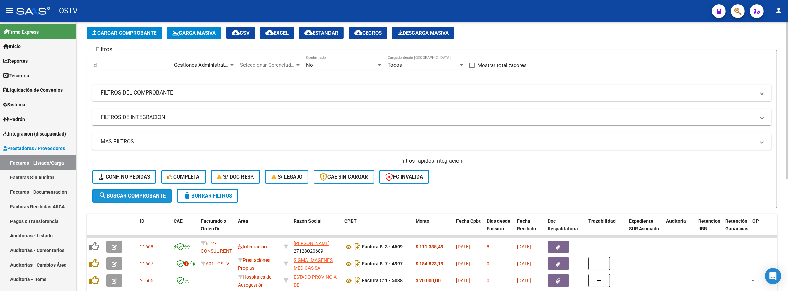
click at [151, 197] on button "search Buscar Comprobante" at bounding box center [131, 196] width 79 height 14
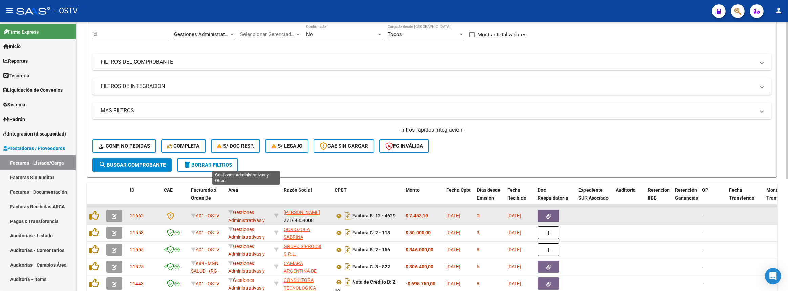
scroll to position [0, 0]
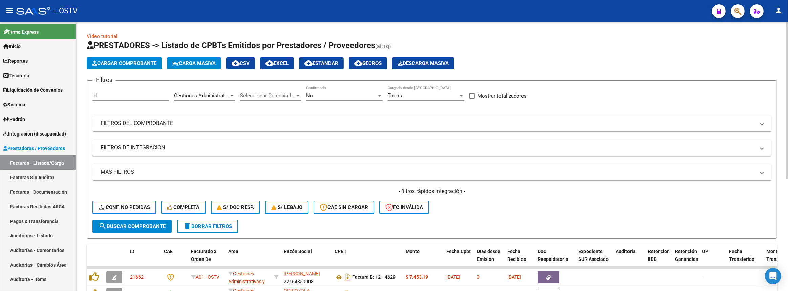
click at [269, 93] on span "Seleccionar Gerenciador" at bounding box center [267, 95] width 55 height 6
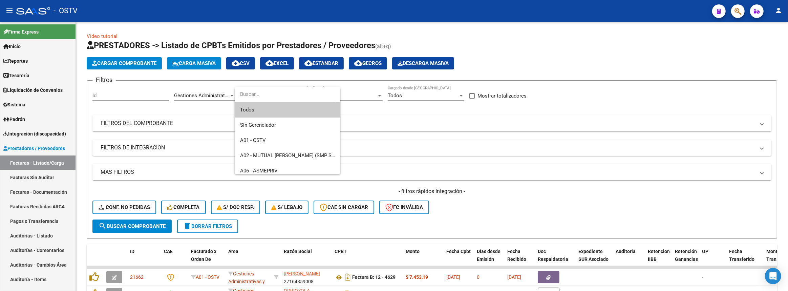
click at [416, 105] on div at bounding box center [394, 145] width 788 height 291
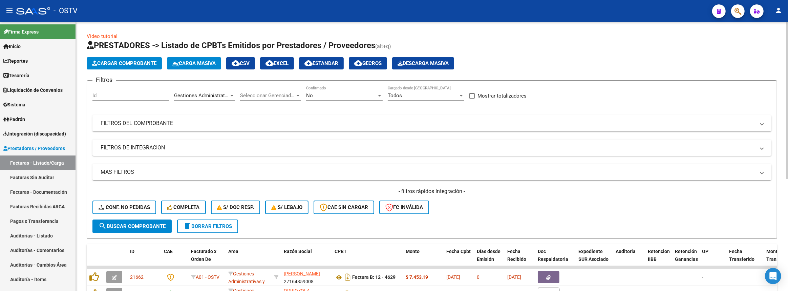
click at [204, 96] on span "Gestiones Administrativas y Otros" at bounding box center [213, 95] width 78 height 6
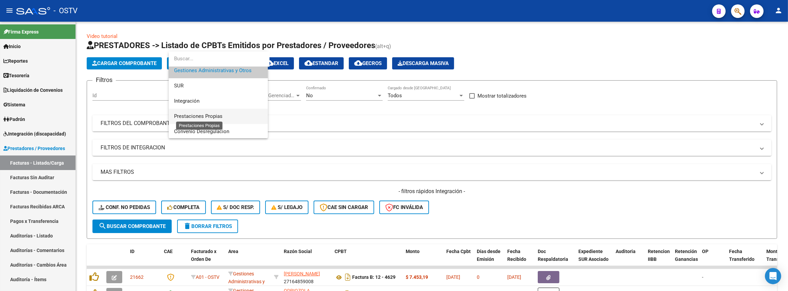
scroll to position [96, 0]
click at [328, 112] on div at bounding box center [394, 145] width 788 height 291
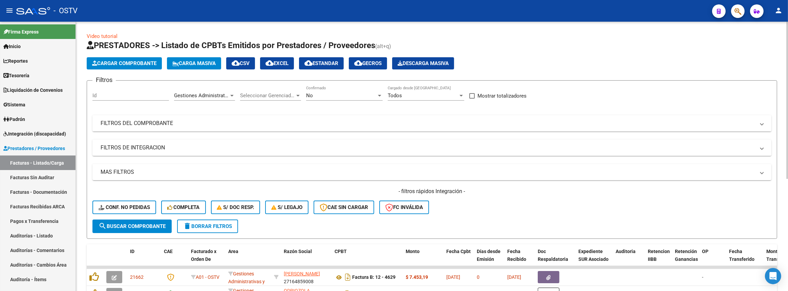
click at [223, 91] on div "Gestiones Administrativas y Otros Area" at bounding box center [204, 93] width 61 height 15
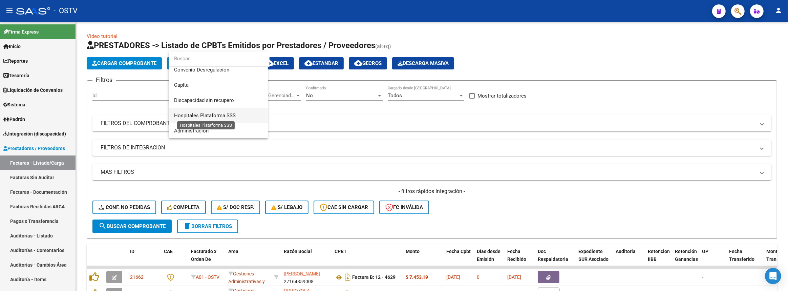
scroll to position [34, 0]
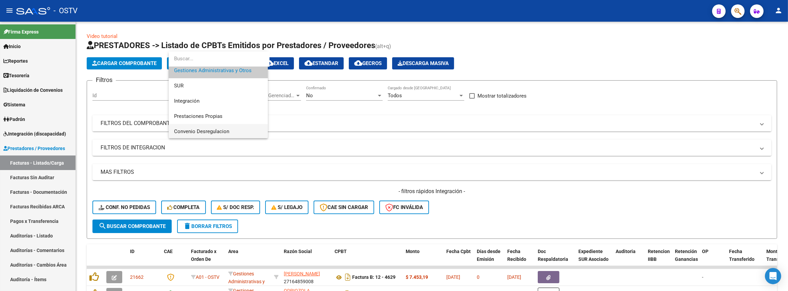
click at [221, 126] on span "Convenio Desregulacion" at bounding box center [218, 131] width 88 height 15
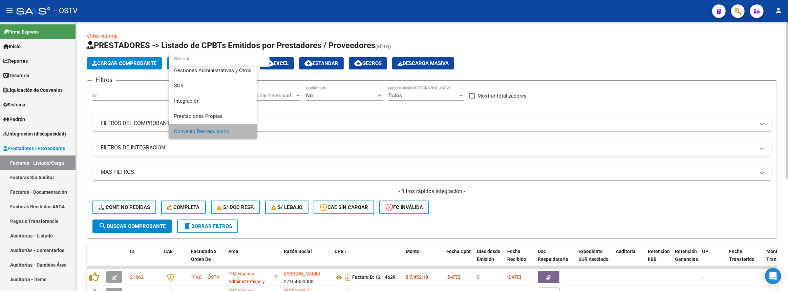
scroll to position [35, 0]
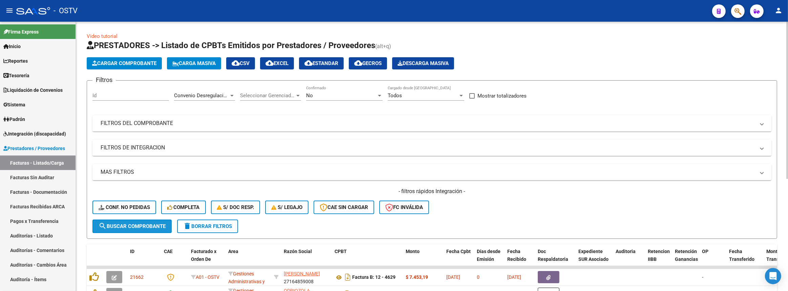
click at [148, 223] on span "search Buscar Comprobante" at bounding box center [132, 226] width 67 height 6
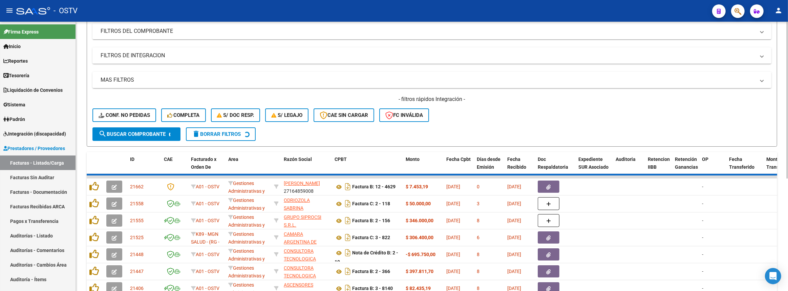
scroll to position [39, 0]
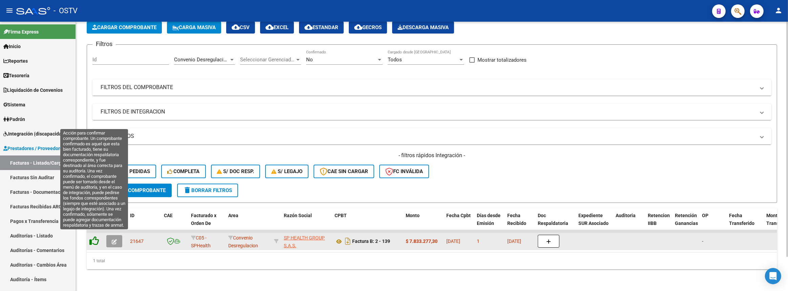
click at [96, 238] on icon at bounding box center [93, 240] width 9 height 9
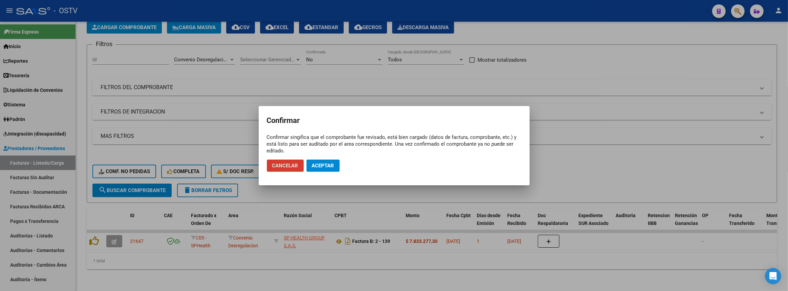
click at [324, 164] on span "Aceptar" at bounding box center [323, 166] width 22 height 6
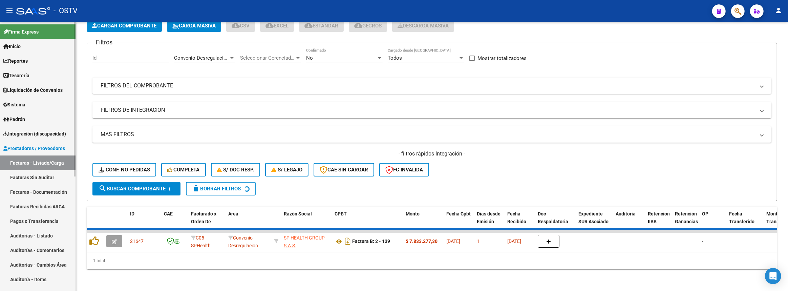
scroll to position [29, 0]
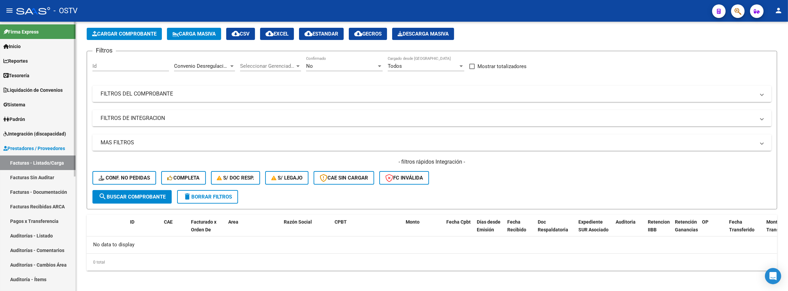
drag, startPoint x: 29, startPoint y: 233, endPoint x: 38, endPoint y: 223, distance: 12.7
click at [29, 233] on link "Auditorías - Listado" at bounding box center [38, 235] width 76 height 15
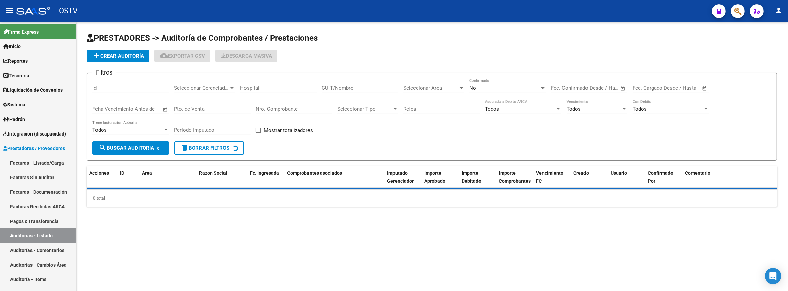
click at [133, 56] on span "add Crear Auditoría" at bounding box center [118, 56] width 52 height 6
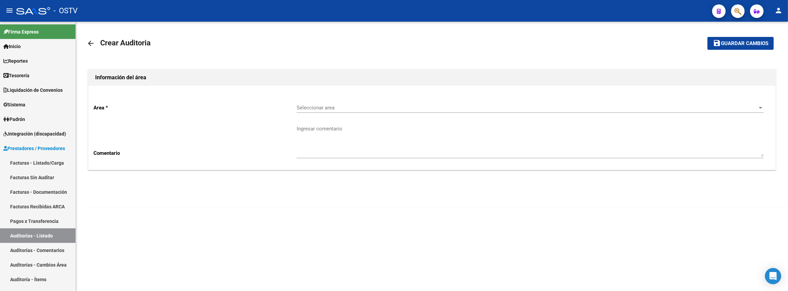
click at [371, 106] on span "Seleccionar area" at bounding box center [527, 108] width 461 height 6
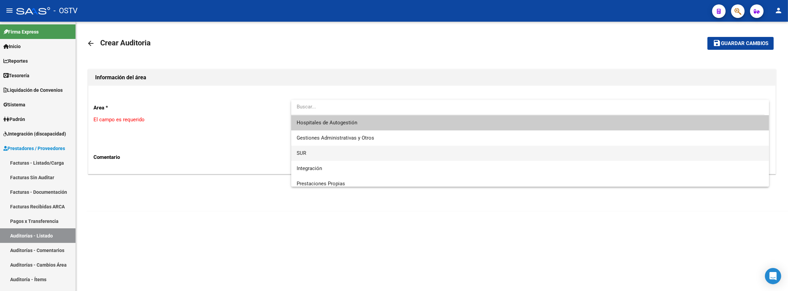
scroll to position [81, 0]
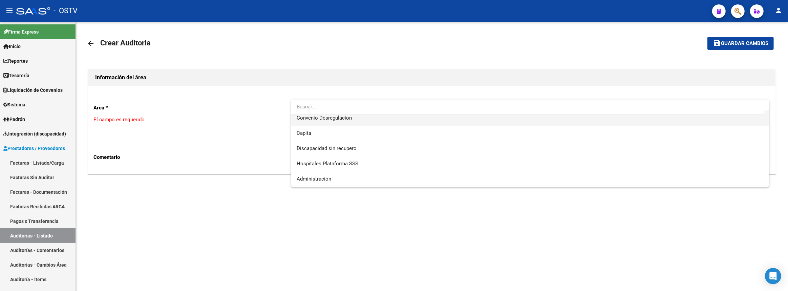
click at [353, 120] on span "Convenio Desregulacion" at bounding box center [530, 117] width 467 height 15
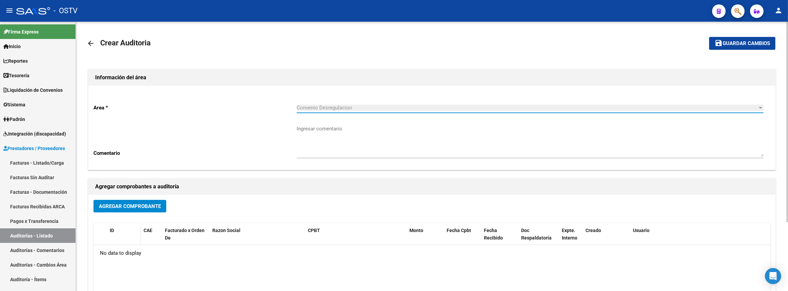
scroll to position [30, 0]
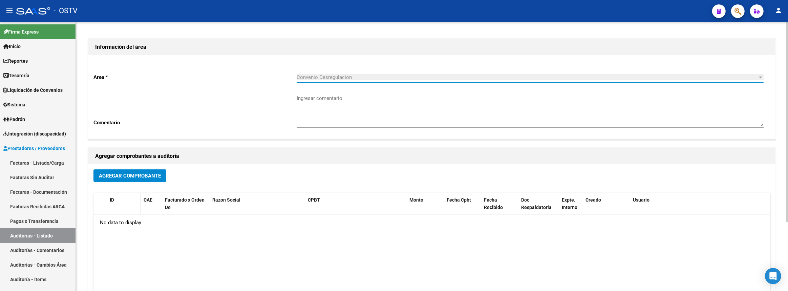
click at [136, 199] on div "ID" at bounding box center [124, 200] width 28 height 8
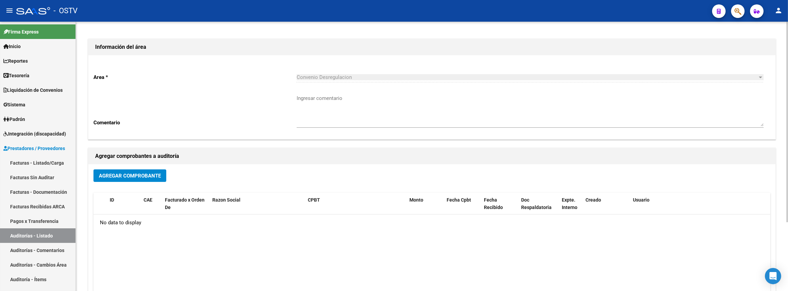
click at [141, 174] on span "Agregar Comprobante" at bounding box center [130, 176] width 62 height 6
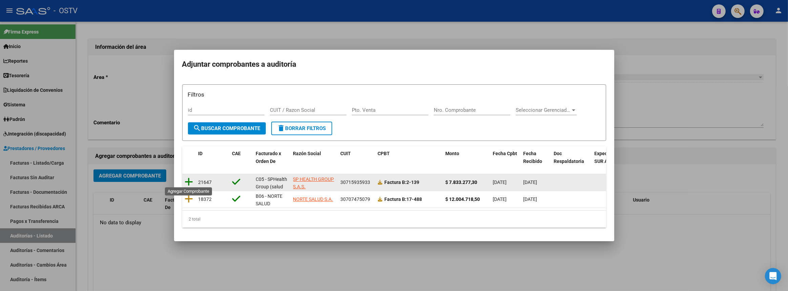
click at [191, 177] on icon at bounding box center [189, 181] width 8 height 9
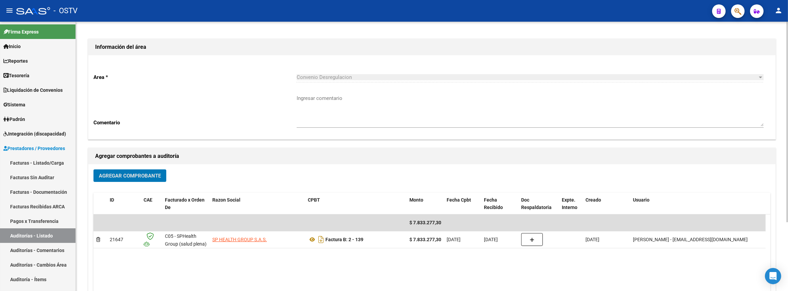
scroll to position [0, 0]
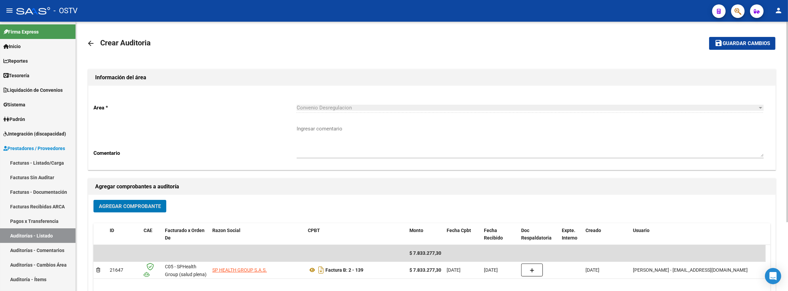
click at [744, 43] on span "Guardar cambios" at bounding box center [746, 44] width 47 height 6
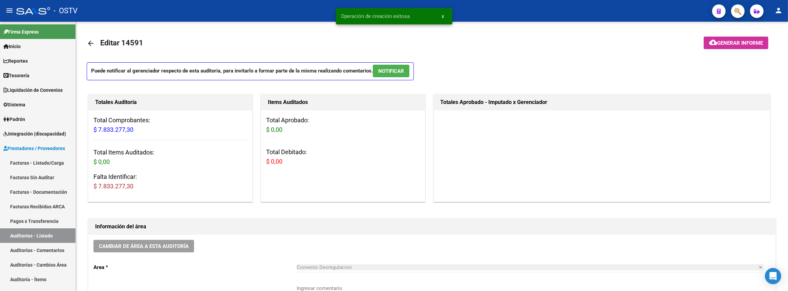
scroll to position [215, 0]
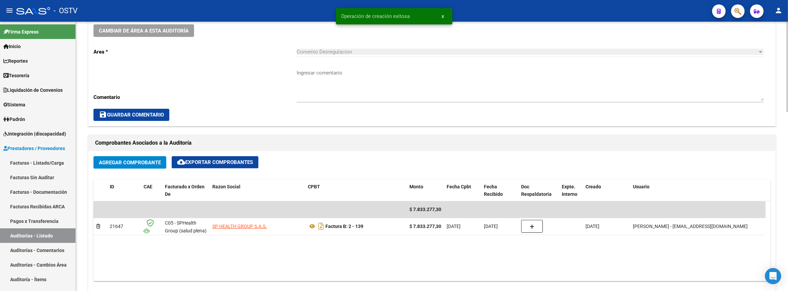
click at [362, 86] on textarea "Ingresar comentario" at bounding box center [530, 85] width 467 height 32
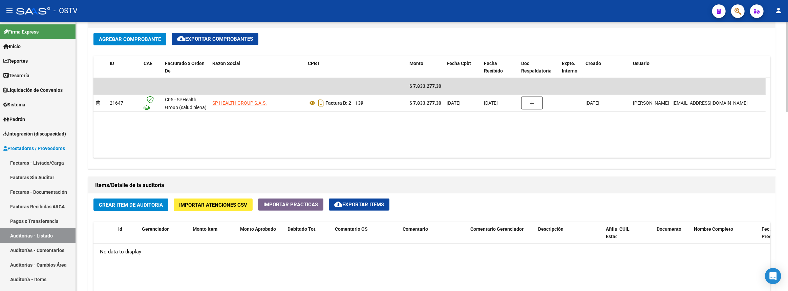
scroll to position [492, 0]
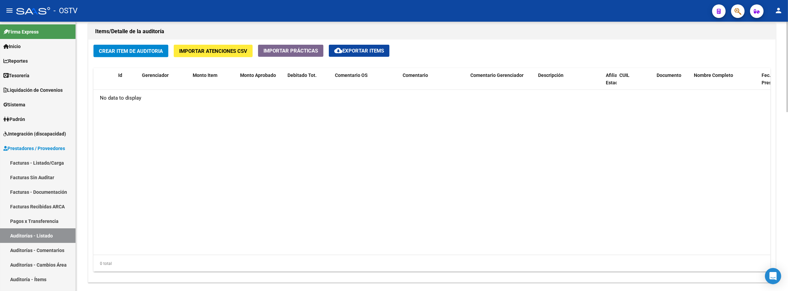
type textarea "Cerrada"
click at [124, 50] on span "Crear Item de Auditoria" at bounding box center [131, 51] width 64 height 6
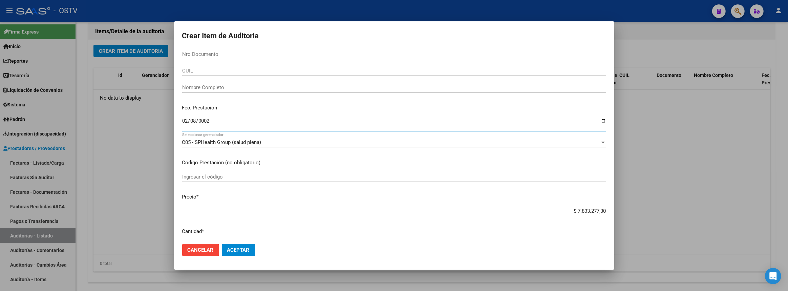
type input "0025-02-08"
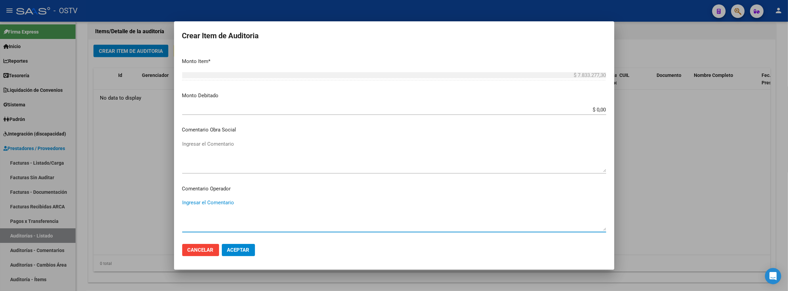
scroll to position [380, 0]
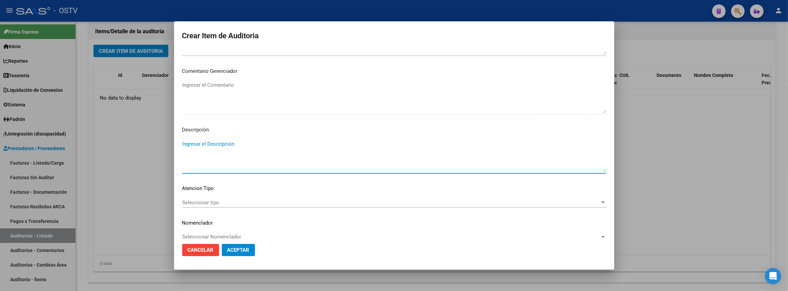
paste textarea "Transferencias 09-2025, según contrato de prestacione"
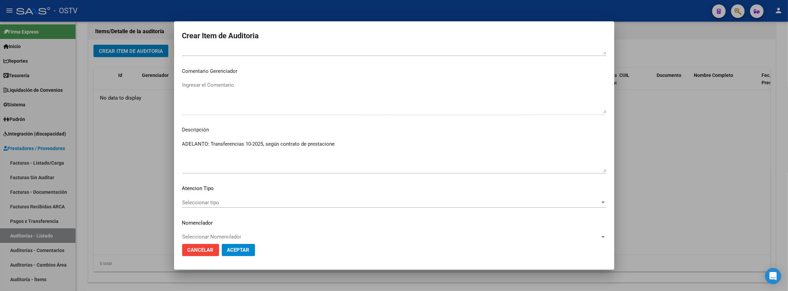
click at [353, 139] on div "ADELANTO: Transferencias 10-2025, según contrato de prestacione Ingresar el Des…" at bounding box center [394, 156] width 424 height 35
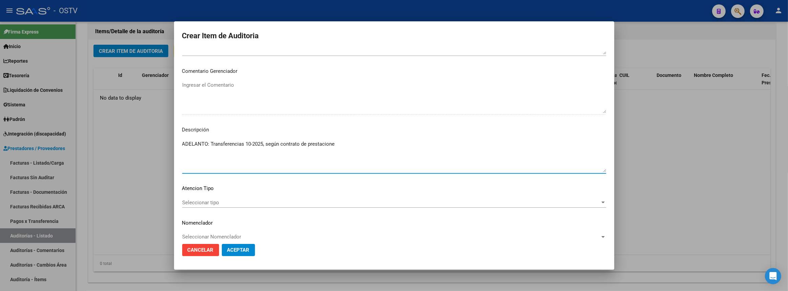
click at [352, 142] on textarea "ADELANTO: Transferencias 10-2025, según contrato de prestacione" at bounding box center [394, 156] width 424 height 32
type textarea "ADELANTO: Transferencias 10-2025, según contrato de prestacione (90-10)"
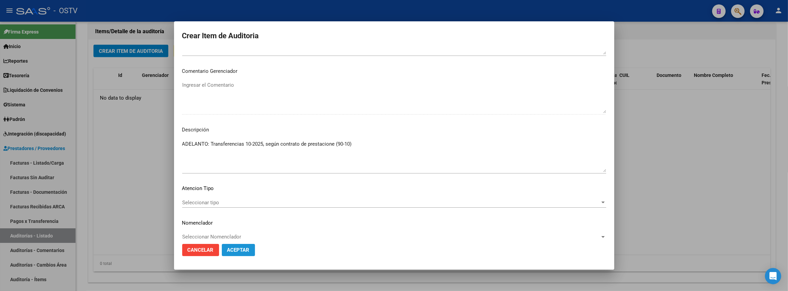
click at [234, 248] on span "Aceptar" at bounding box center [238, 250] width 22 height 6
click at [250, 251] on button "Aceptar" at bounding box center [238, 250] width 33 height 12
click at [247, 249] on span "Aceptar" at bounding box center [238, 250] width 22 height 6
click at [253, 167] on textarea "ADELANTO: Transferencias 10-2025, según contrato de prestacione (90-10)" at bounding box center [394, 156] width 424 height 32
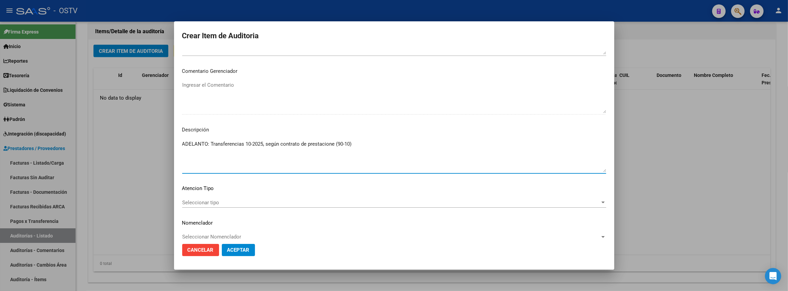
click at [389, 150] on textarea "ADELANTO: Transferencias 10-2025, según contrato de prestacione (90-10)" at bounding box center [394, 156] width 424 height 32
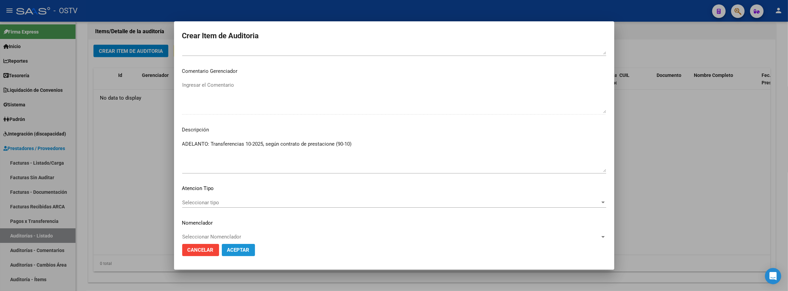
click at [249, 247] on span "Aceptar" at bounding box center [238, 250] width 22 height 6
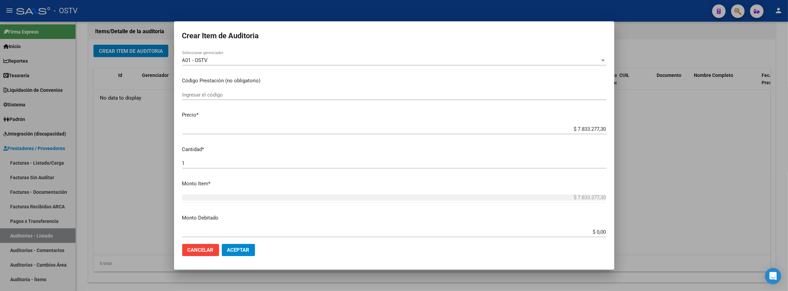
scroll to position [0, 0]
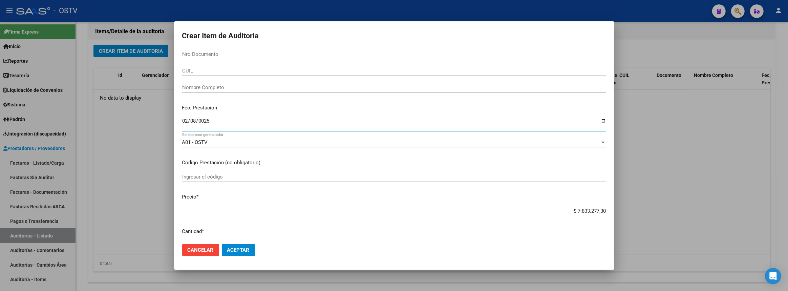
click at [196, 121] on input "0025-02-08" at bounding box center [394, 123] width 424 height 11
type input "2025-10-08"
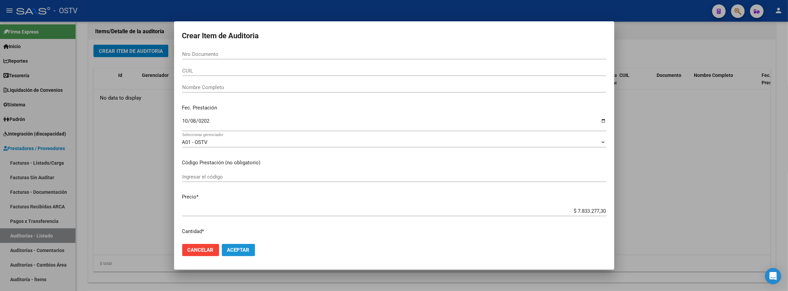
click at [244, 252] on span "Aceptar" at bounding box center [238, 250] width 22 height 6
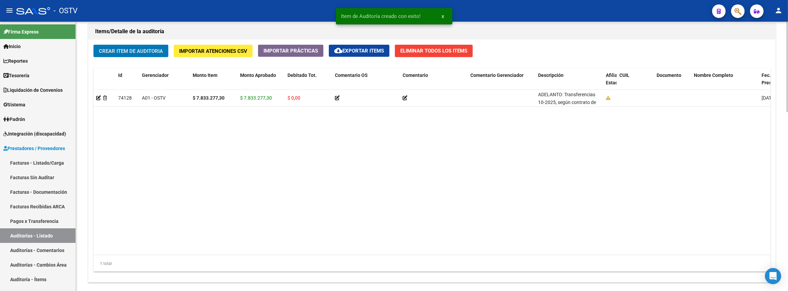
scroll to position [531, 0]
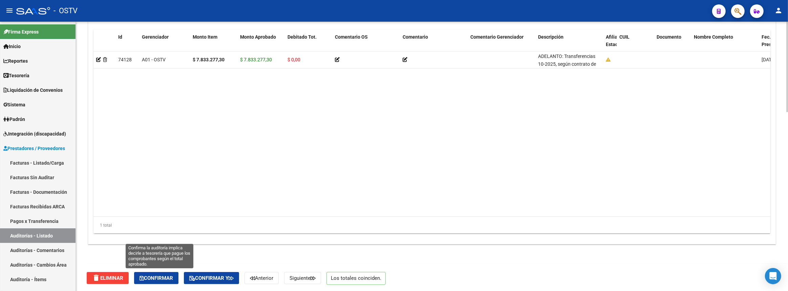
click at [161, 275] on span "Confirmar" at bounding box center [157, 278] width 34 height 6
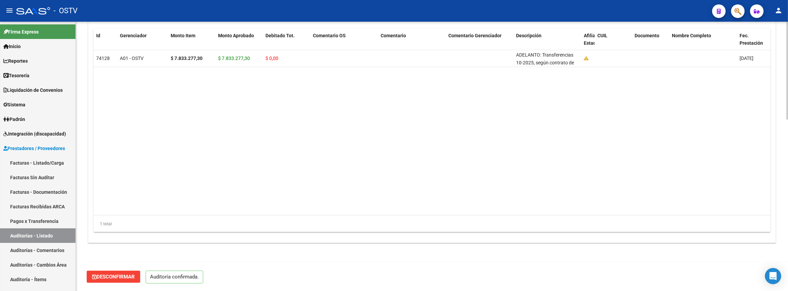
scroll to position [471, 0]
type input "202510"
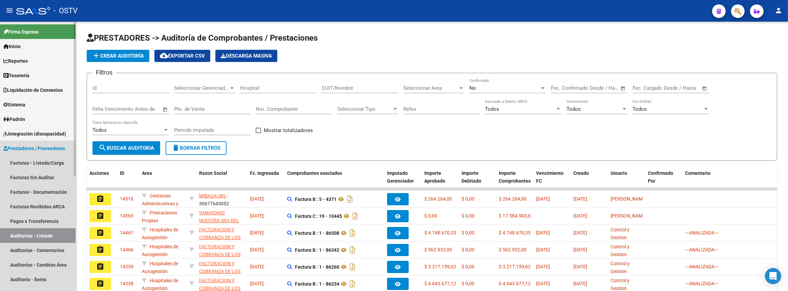
click at [42, 234] on link "Auditorías - Listado" at bounding box center [38, 235] width 76 height 15
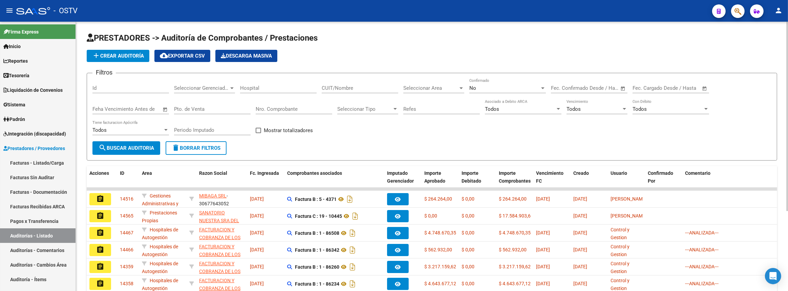
click at [510, 83] on div "No Confirmado" at bounding box center [507, 86] width 77 height 15
drag, startPoint x: 501, startPoint y: 76, endPoint x: 473, endPoint y: 76, distance: 28.5
click at [501, 76] on span "Si" at bounding box center [507, 71] width 77 height 15
click at [137, 151] on button "search Buscar Auditoria" at bounding box center [126, 148] width 68 height 14
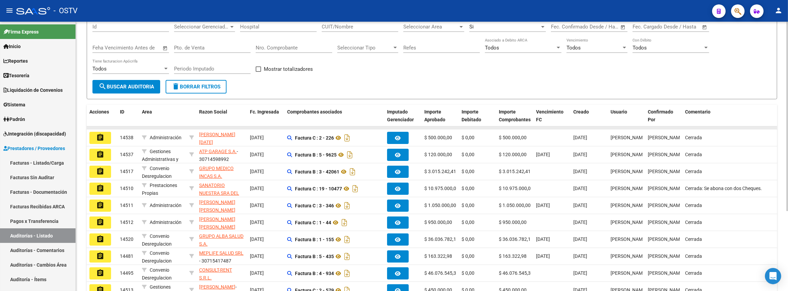
scroll to position [30, 0]
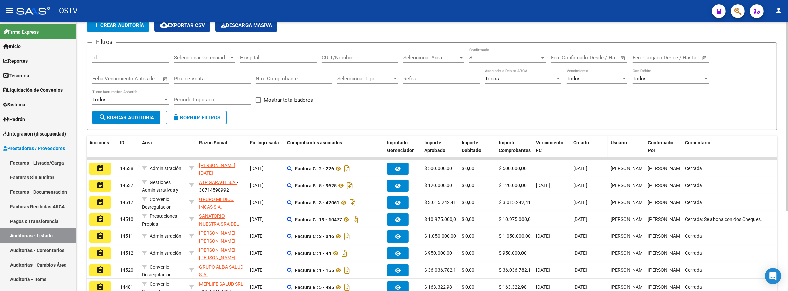
click at [588, 144] on div "Creado" at bounding box center [589, 143] width 32 height 8
click at [580, 140] on span "Creado" at bounding box center [581, 142] width 16 height 5
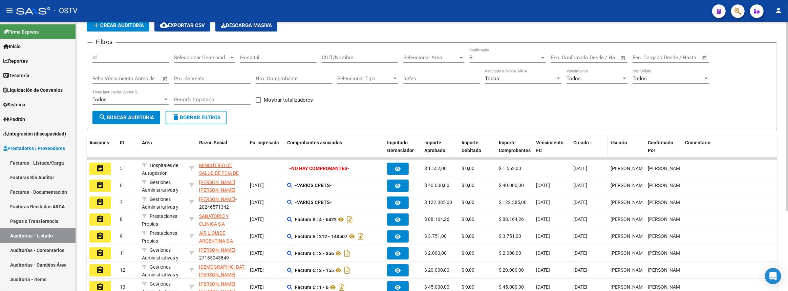
click at [580, 140] on span "Creado" at bounding box center [581, 142] width 16 height 5
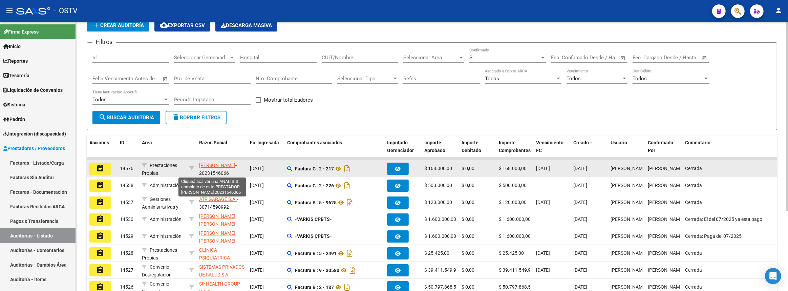
scroll to position [9, 0]
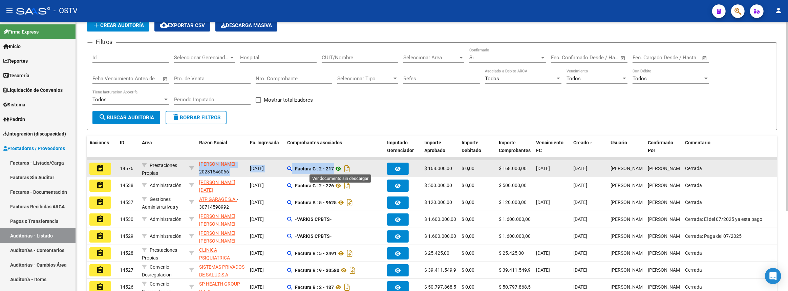
drag, startPoint x: 200, startPoint y: 162, endPoint x: 338, endPoint y: 167, distance: 138.6
click at [338, 167] on div "assignment 14576 Prestaciones Propias DIAZ JAVIER EDUARDO - 20231546066 19/08/2…" at bounding box center [561, 168] width 948 height 17
copy div "DIAZ JAVIER EDUARDO - 20231546066 19/08/2025 Factura C : 2 - 217"
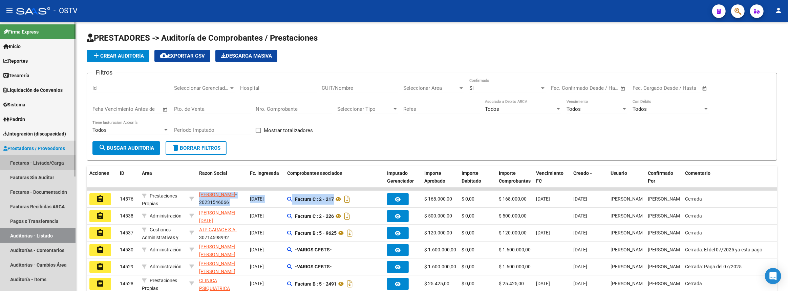
click at [44, 160] on link "Facturas - Listado/Carga" at bounding box center [38, 162] width 76 height 15
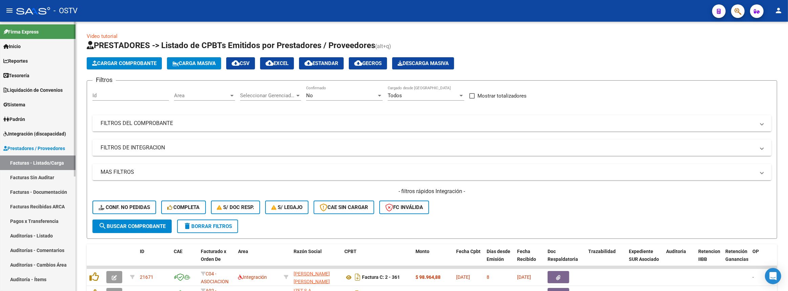
click at [30, 111] on link "Sistema" at bounding box center [38, 104] width 76 height 15
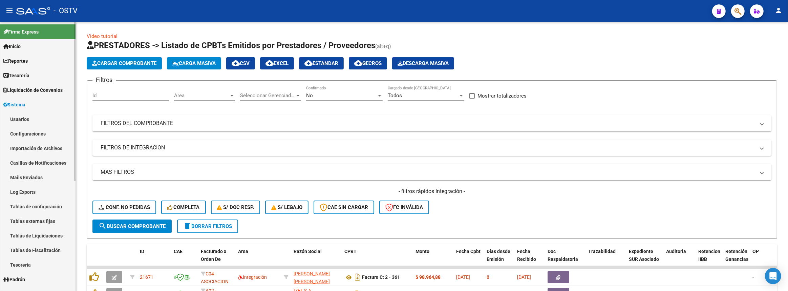
click at [27, 108] on link "Sistema" at bounding box center [38, 104] width 76 height 15
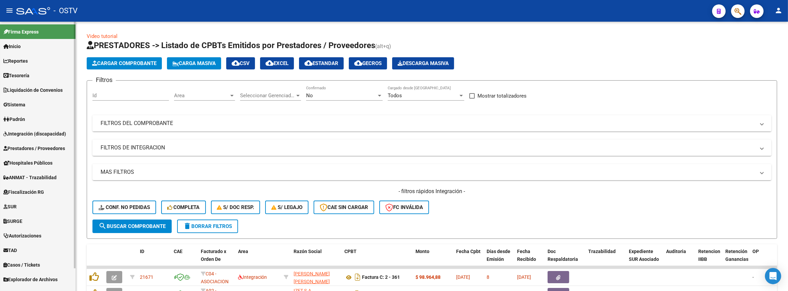
click at [23, 119] on span "Padrón" at bounding box center [14, 118] width 22 height 7
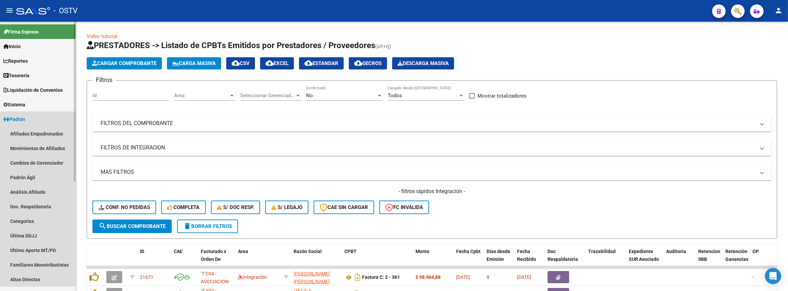
click at [23, 120] on span "Padrón" at bounding box center [14, 118] width 22 height 7
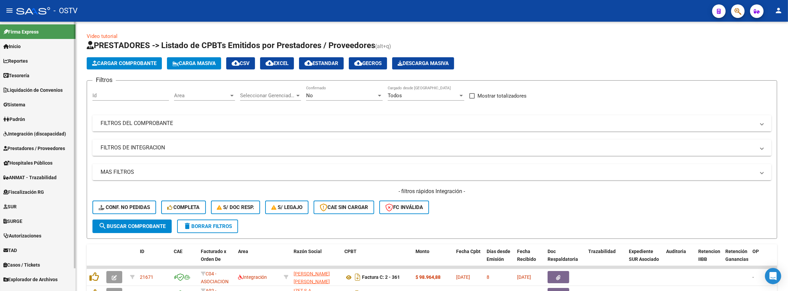
click at [27, 146] on span "Prestadores / Proveedores" at bounding box center [34, 148] width 62 height 7
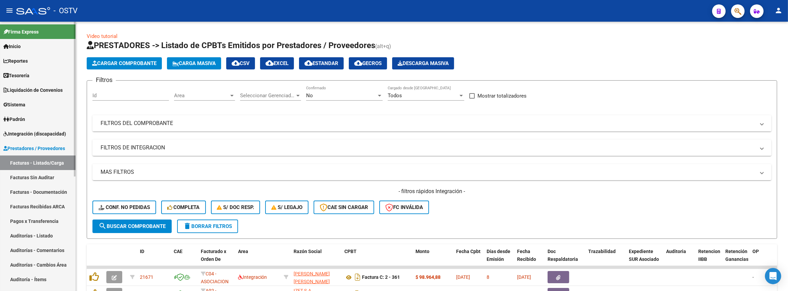
click at [56, 176] on link "Facturas Sin Auditar" at bounding box center [38, 177] width 76 height 15
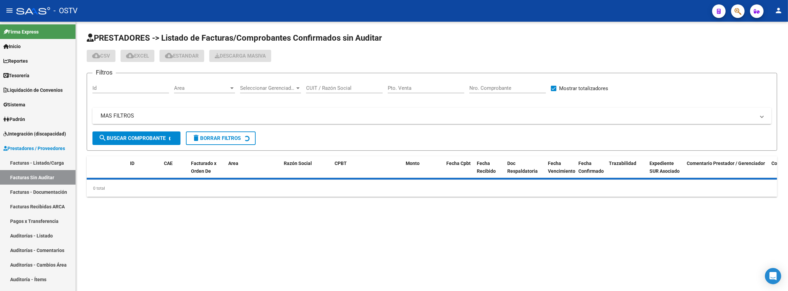
click at [187, 112] on mat-panel-title "MAS FILTROS" at bounding box center [428, 115] width 655 height 7
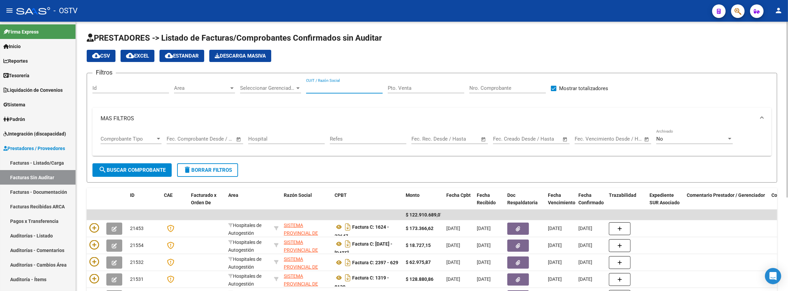
click at [357, 88] on input "CUIT / Razón Social" at bounding box center [344, 88] width 77 height 6
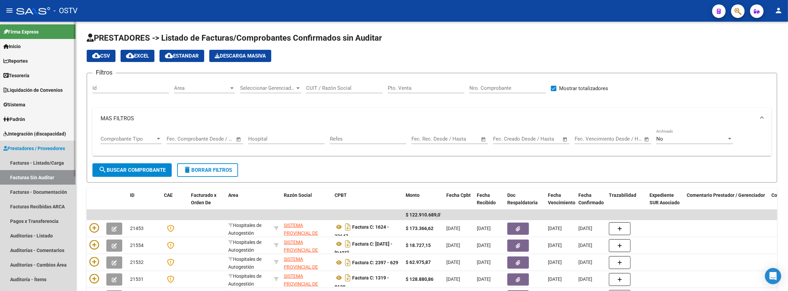
click at [60, 149] on span "Prestadores / Proveedores" at bounding box center [34, 148] width 62 height 7
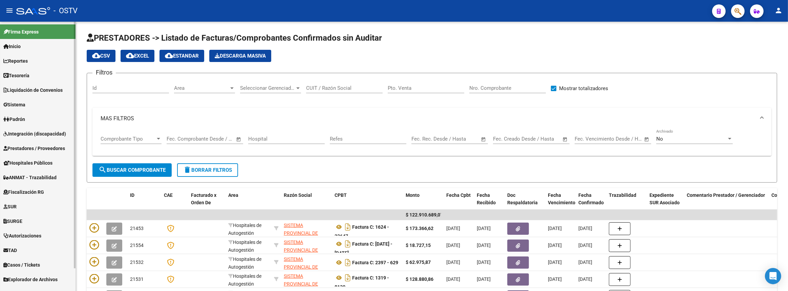
click at [60, 149] on span "Prestadores / Proveedores" at bounding box center [34, 148] width 62 height 7
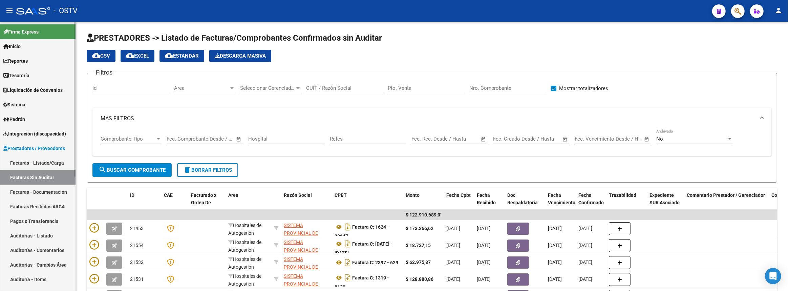
scroll to position [123, 0]
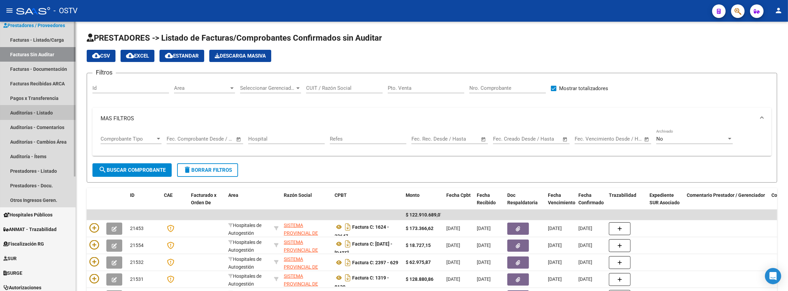
click at [38, 115] on link "Auditorías - Listado" at bounding box center [38, 112] width 76 height 15
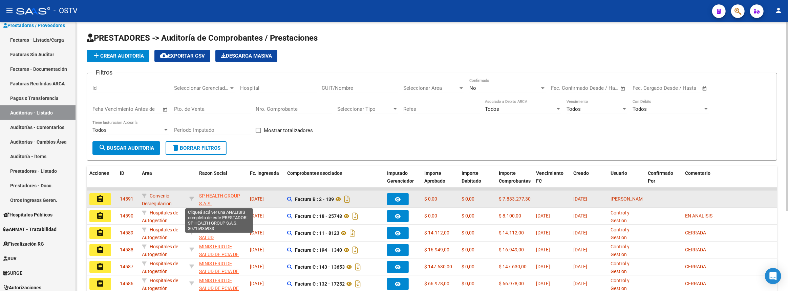
click at [202, 194] on span "SP HEALTH GROUP S.A.S." at bounding box center [219, 199] width 41 height 13
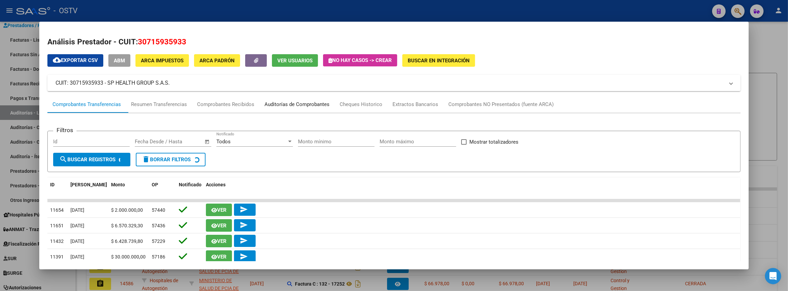
click at [306, 102] on div "Auditorías de Comprobantes" at bounding box center [296, 105] width 65 height 8
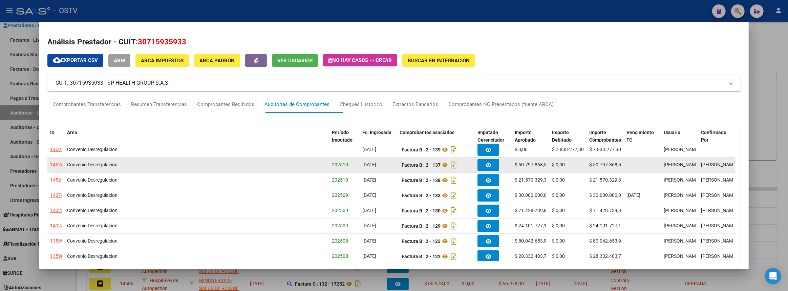
click at [60, 164] on div "14526" at bounding box center [57, 165] width 14 height 8
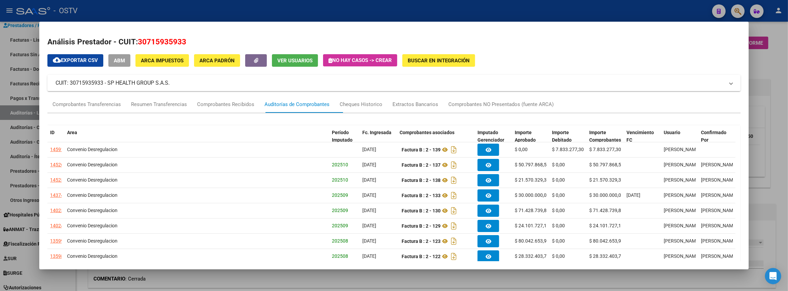
click at [771, 172] on div at bounding box center [394, 145] width 788 height 291
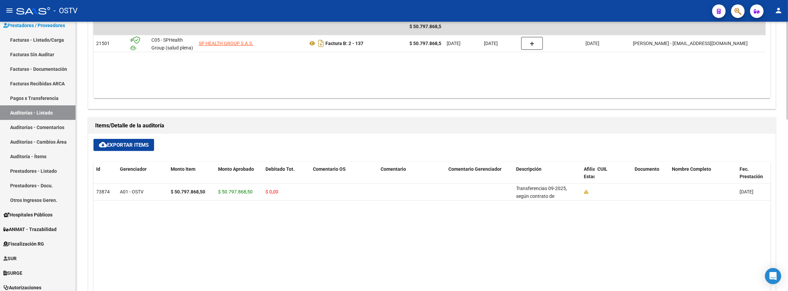
scroll to position [431, 0]
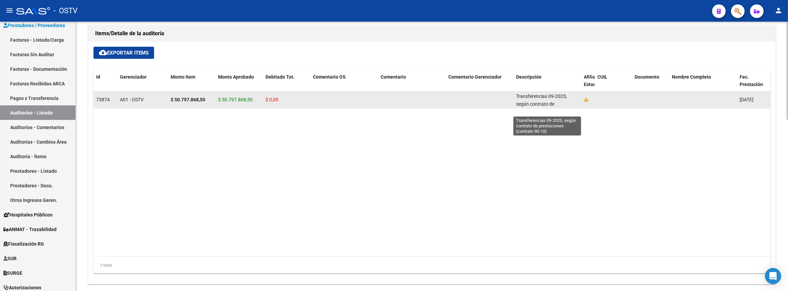
click at [518, 96] on span "Transferencias 09-2025, según contrato de prestaciones (contrato 90-10)" at bounding box center [544, 107] width 56 height 28
drag, startPoint x: 516, startPoint y: 95, endPoint x: 565, endPoint y: 100, distance: 49.0
click at [565, 100] on div "Transferencias 09-2025, según contrato de prestaciones (contrato 90-10)" at bounding box center [547, 99] width 62 height 14
copy span "Transferencias 09-2025, según contrato de prestacione"
